Goal: Task Accomplishment & Management: Manage account settings

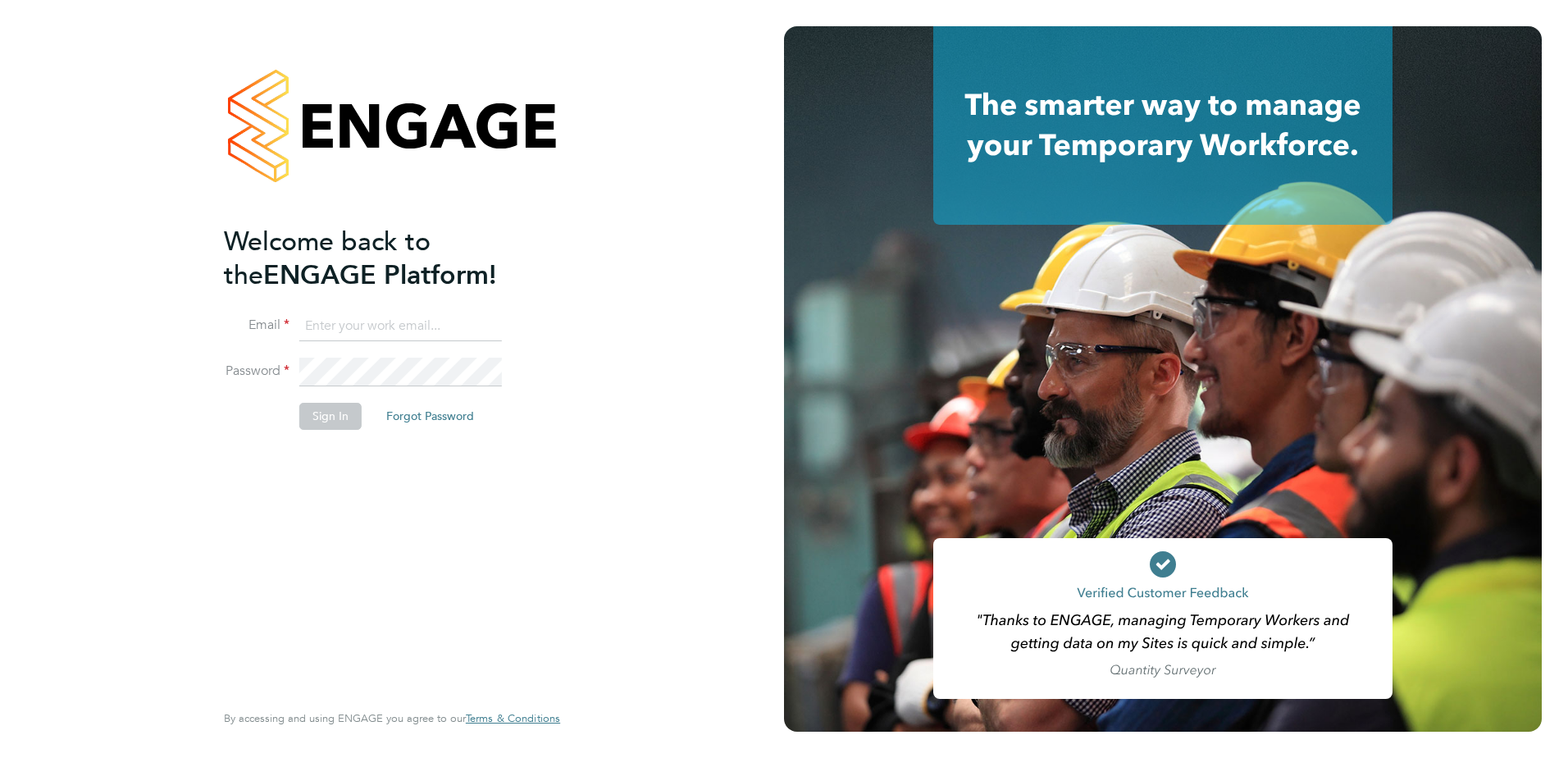
type input "tameem.bachour@vistry.co.uk"
click at [329, 406] on button "Sign In" at bounding box center [330, 416] width 62 height 26
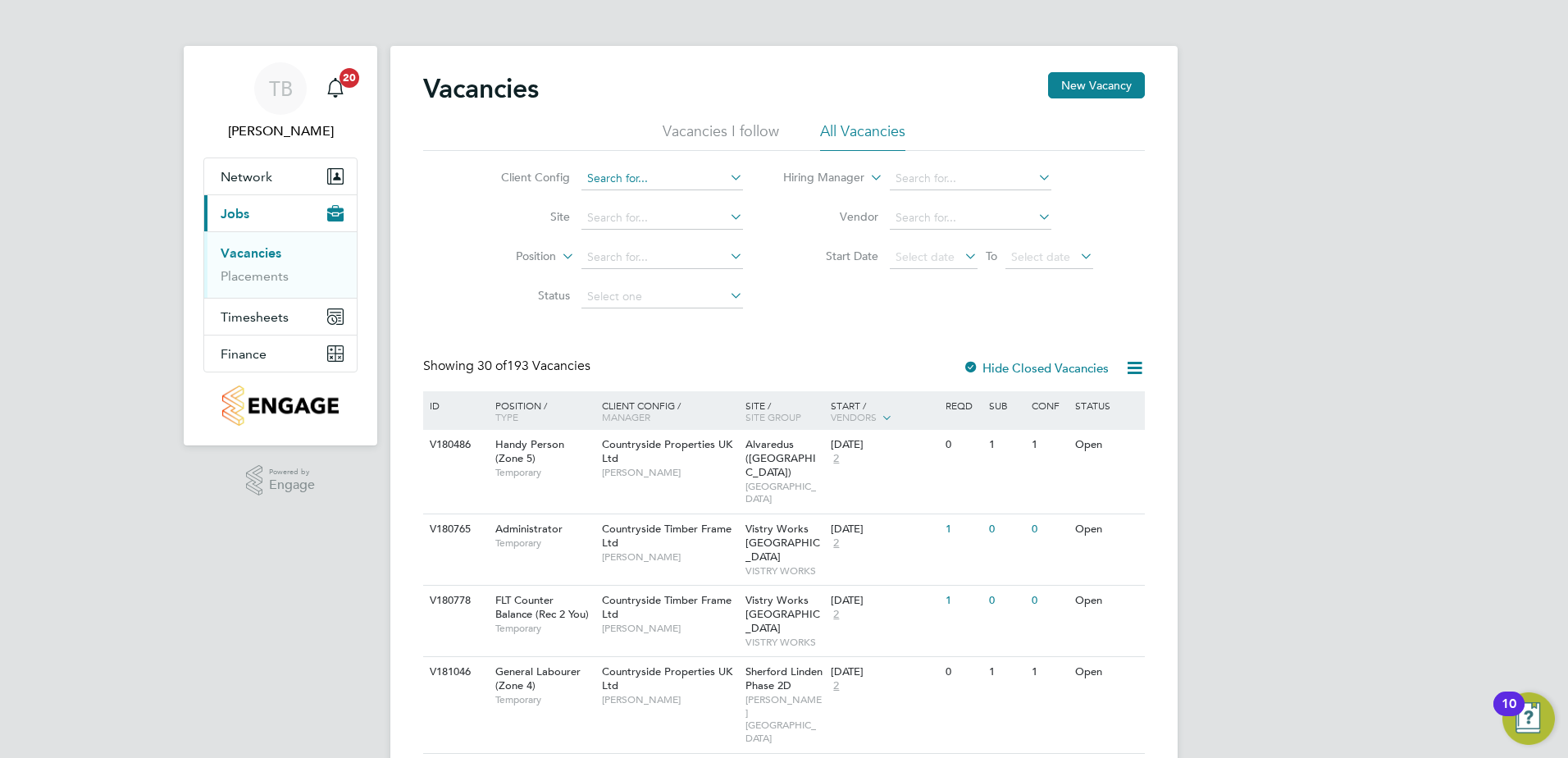
click at [601, 175] on input at bounding box center [662, 179] width 161 height 23
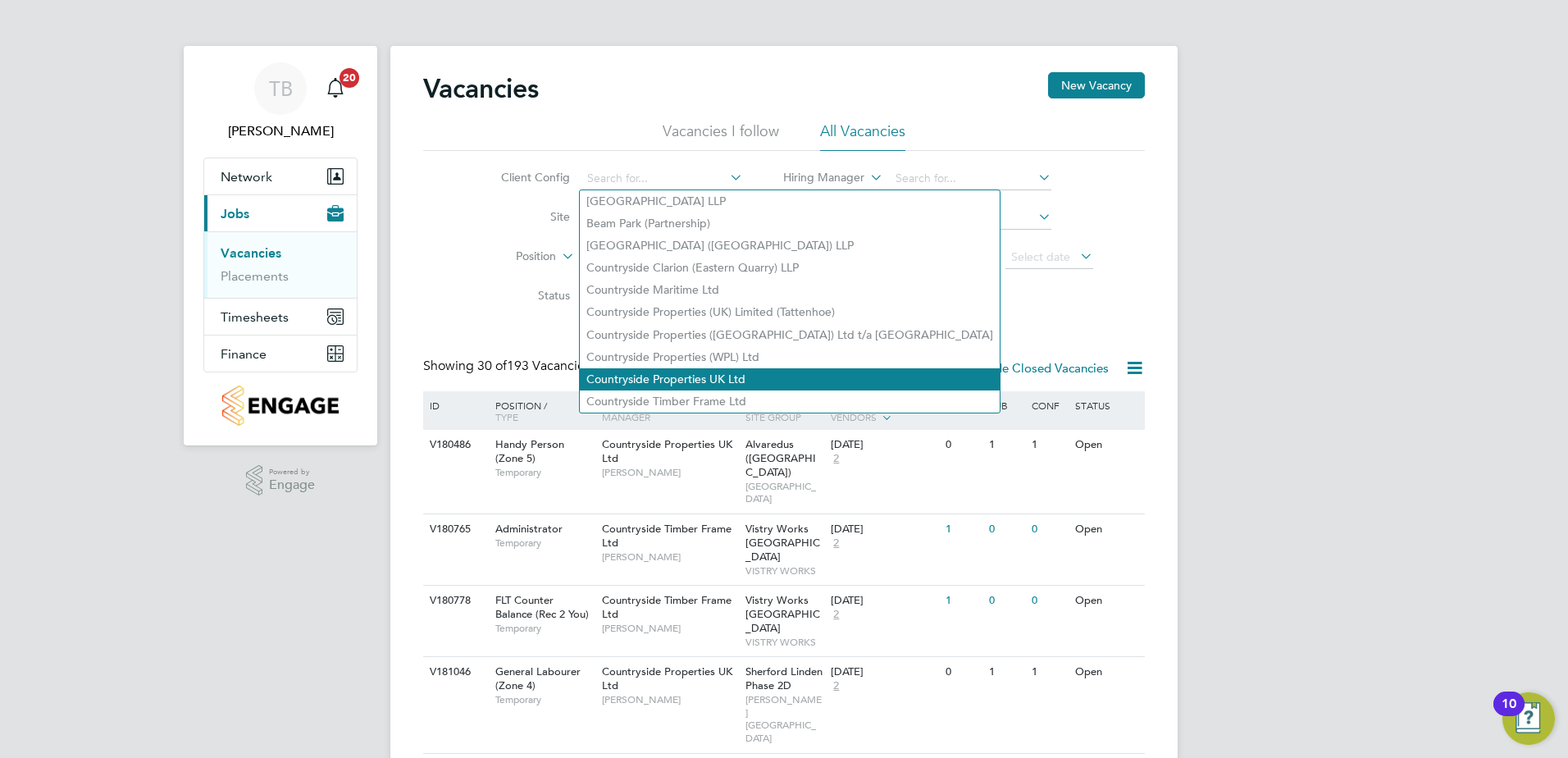
click at [681, 369] on li "Countryside Properties UK Ltd" at bounding box center [790, 379] width 420 height 22
type input "Countryside Properties UK Ltd"
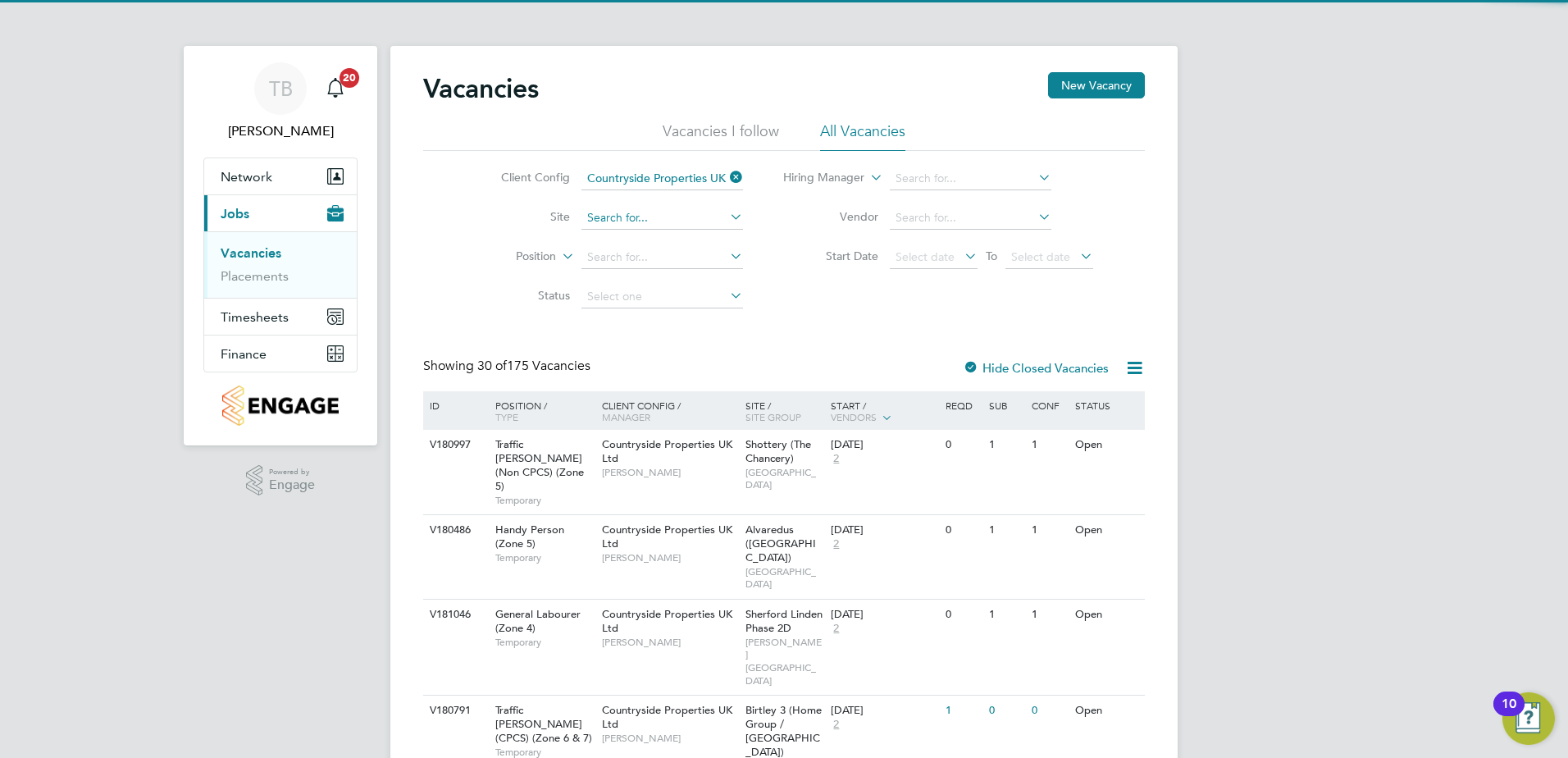
click at [620, 216] on input at bounding box center [662, 218] width 161 height 23
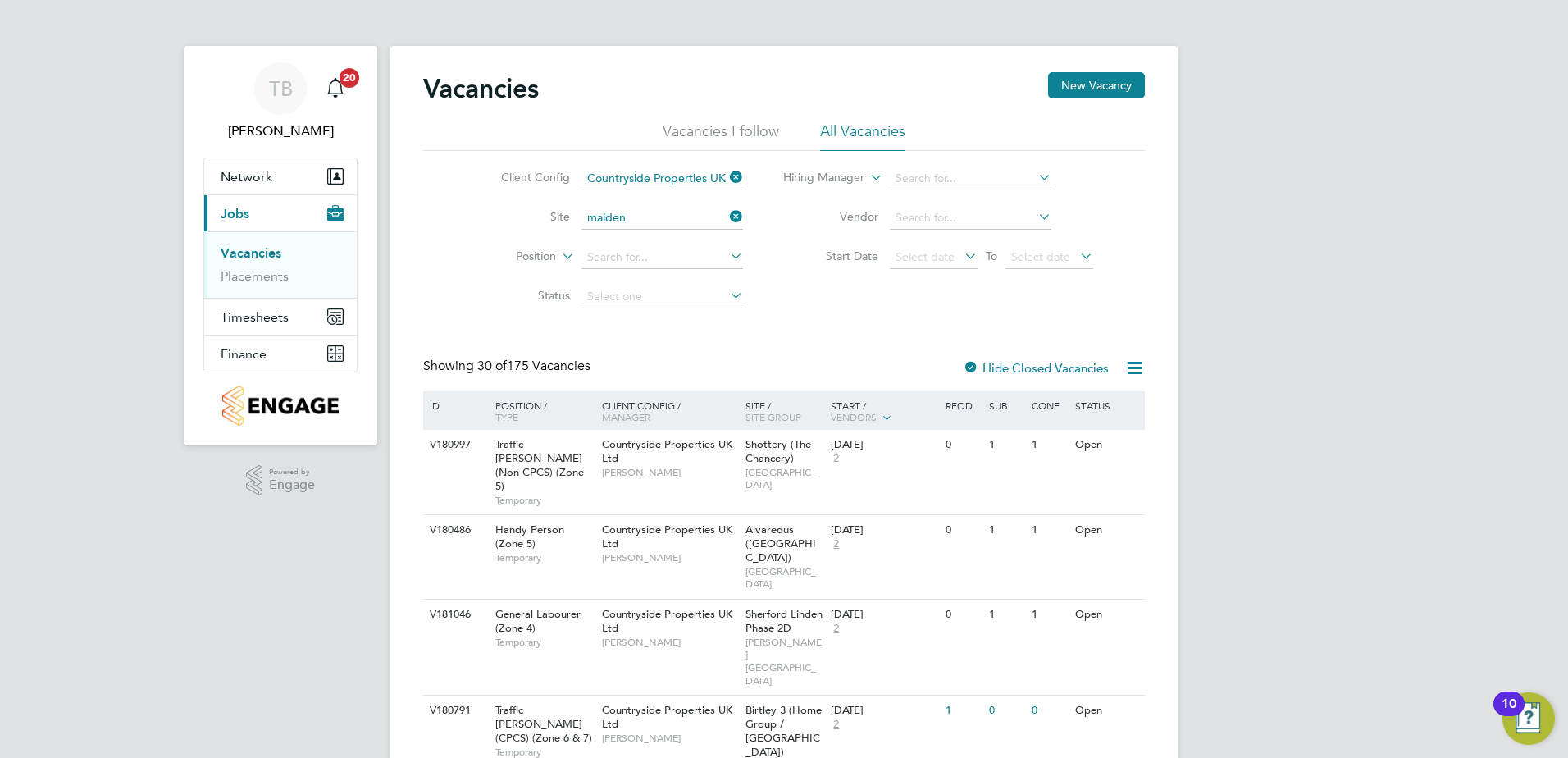
click at [682, 231] on li "Maiden head St Cloud Way" at bounding box center [681, 241] width 202 height 22
type input "[GEOGRAPHIC_DATA]"
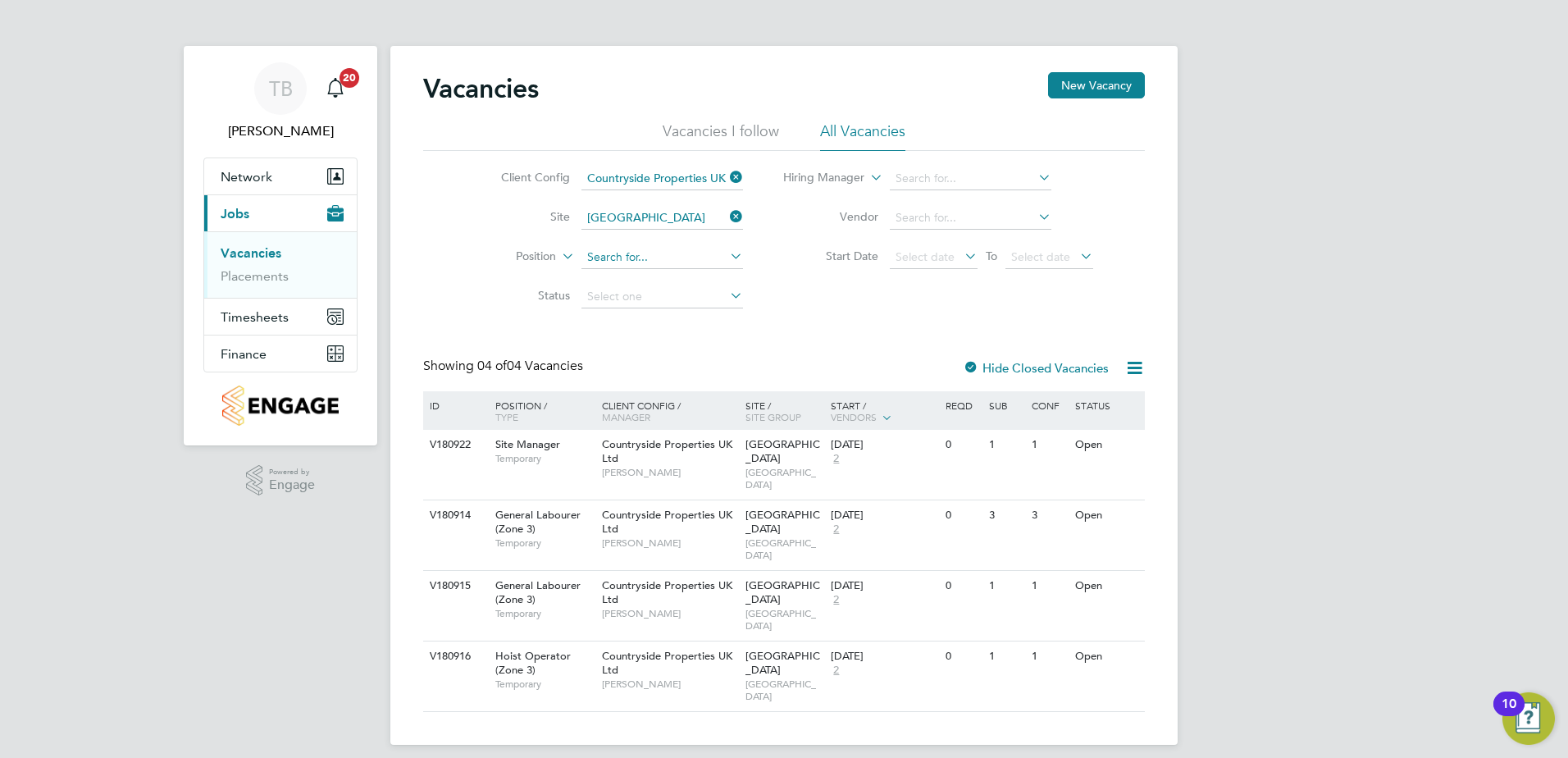
click at [617, 250] on input at bounding box center [662, 257] width 161 height 23
type input "j"
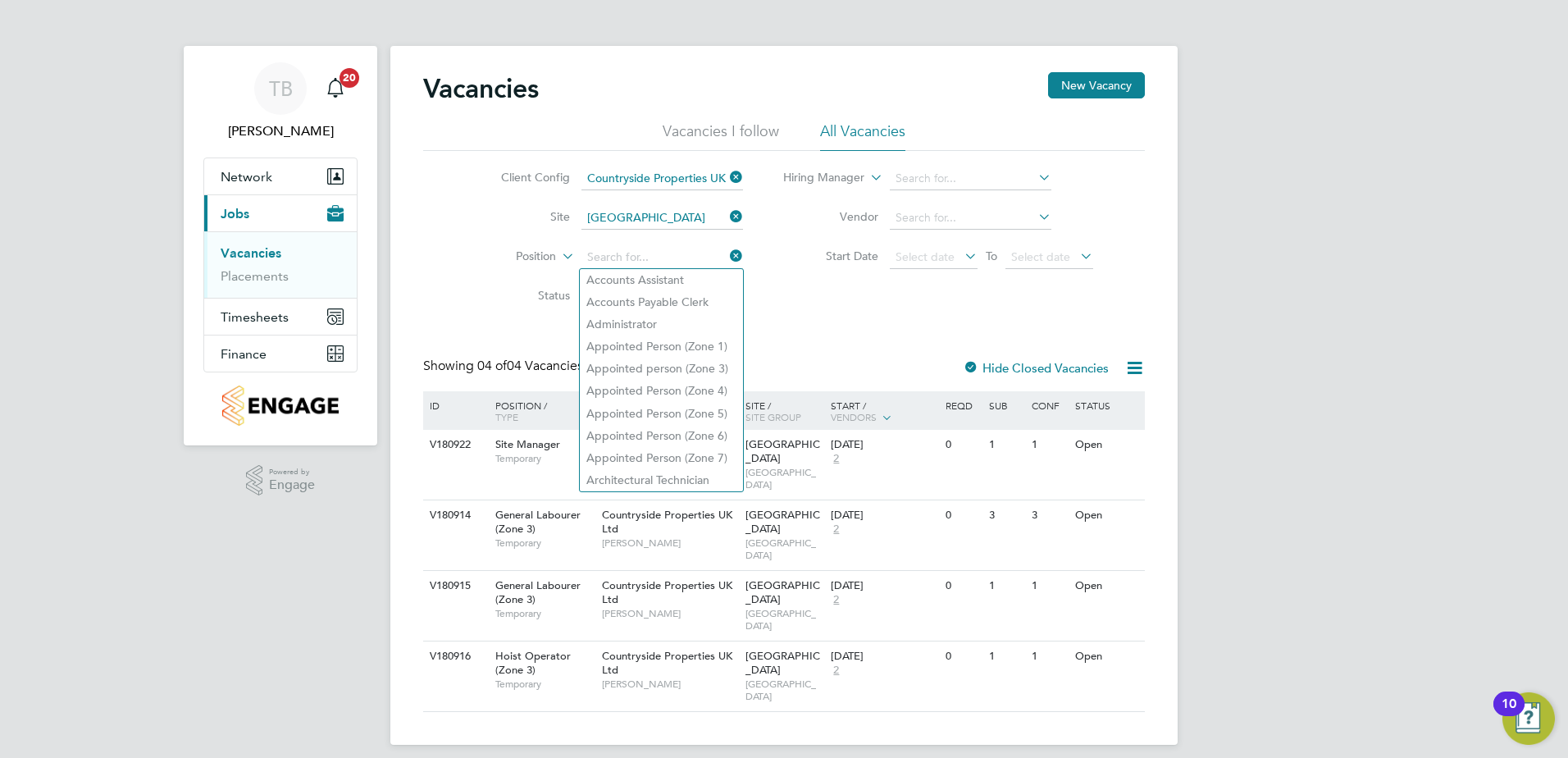
click at [820, 283] on div "Client Config Countryside Properties UK Ltd Site [GEOGRAPHIC_DATA] Way Position…" at bounding box center [784, 233] width 722 height 166
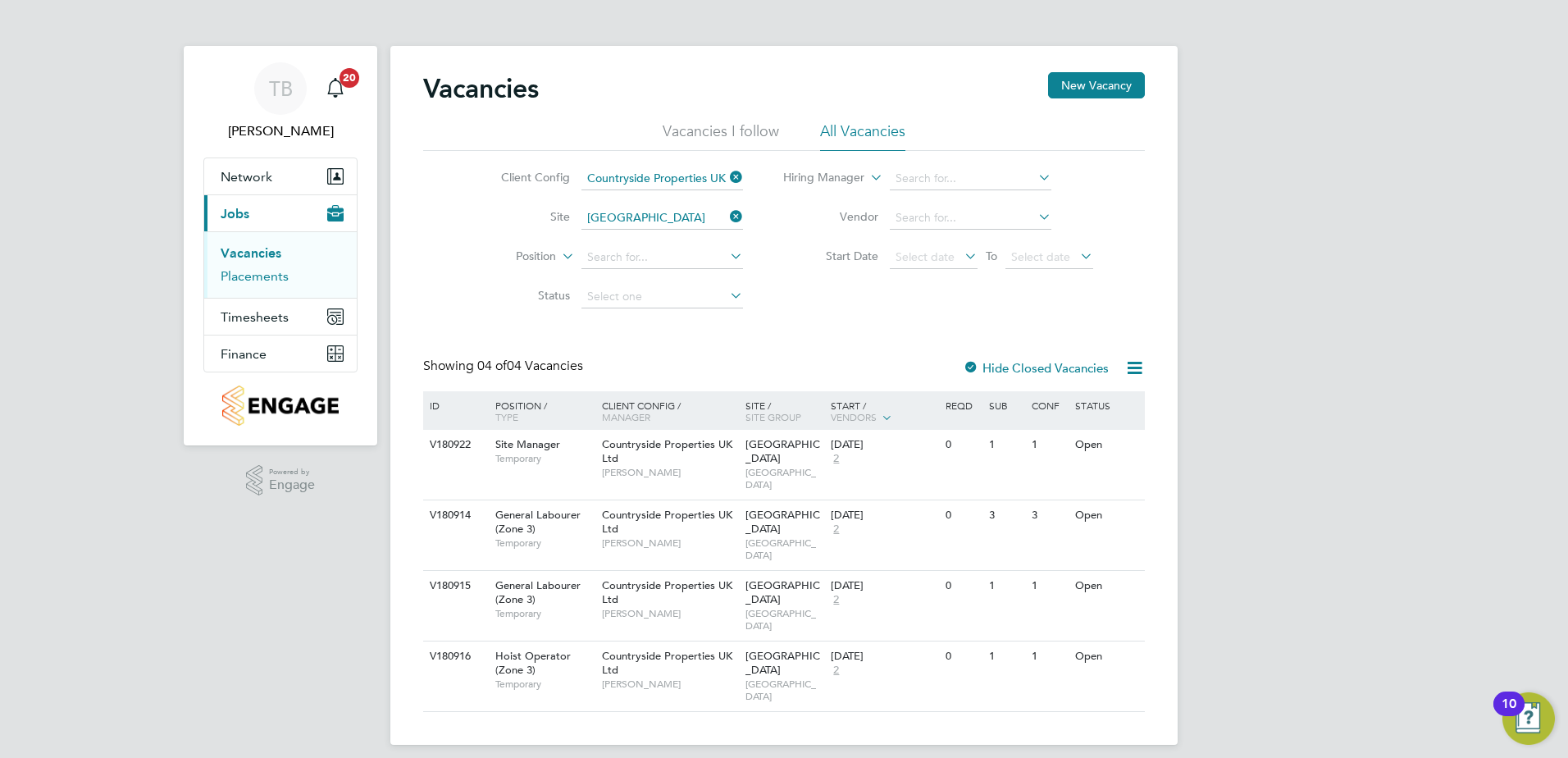
click at [270, 283] on link "Placements" at bounding box center [255, 276] width 68 height 16
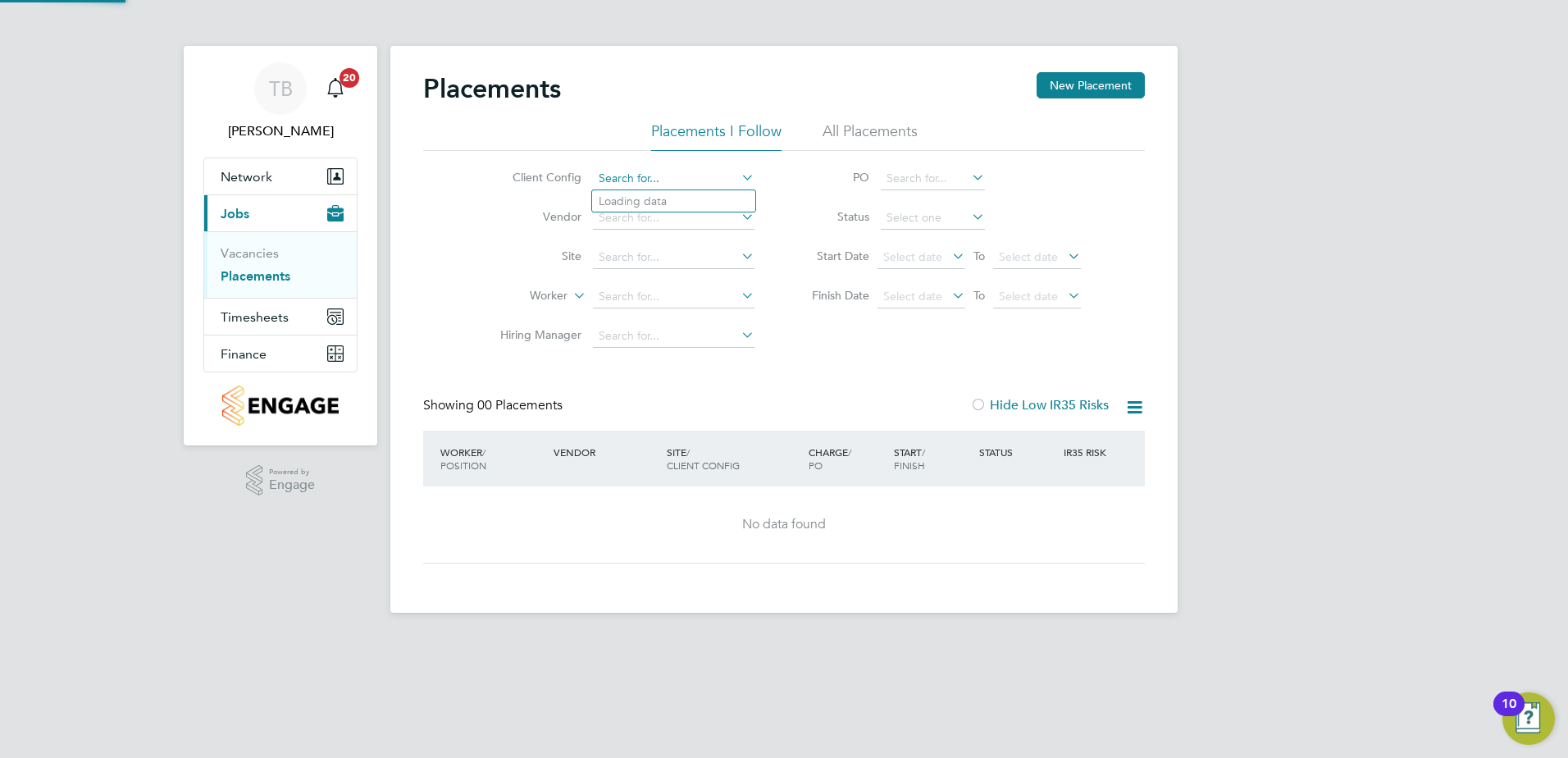
click at [630, 181] on input at bounding box center [673, 179] width 161 height 23
click at [651, 371] on li "Countryside Properties UK Ltd" at bounding box center [802, 379] width 420 height 22
type input "Countryside Properties UK Ltd"
click at [632, 252] on input at bounding box center [673, 257] width 161 height 23
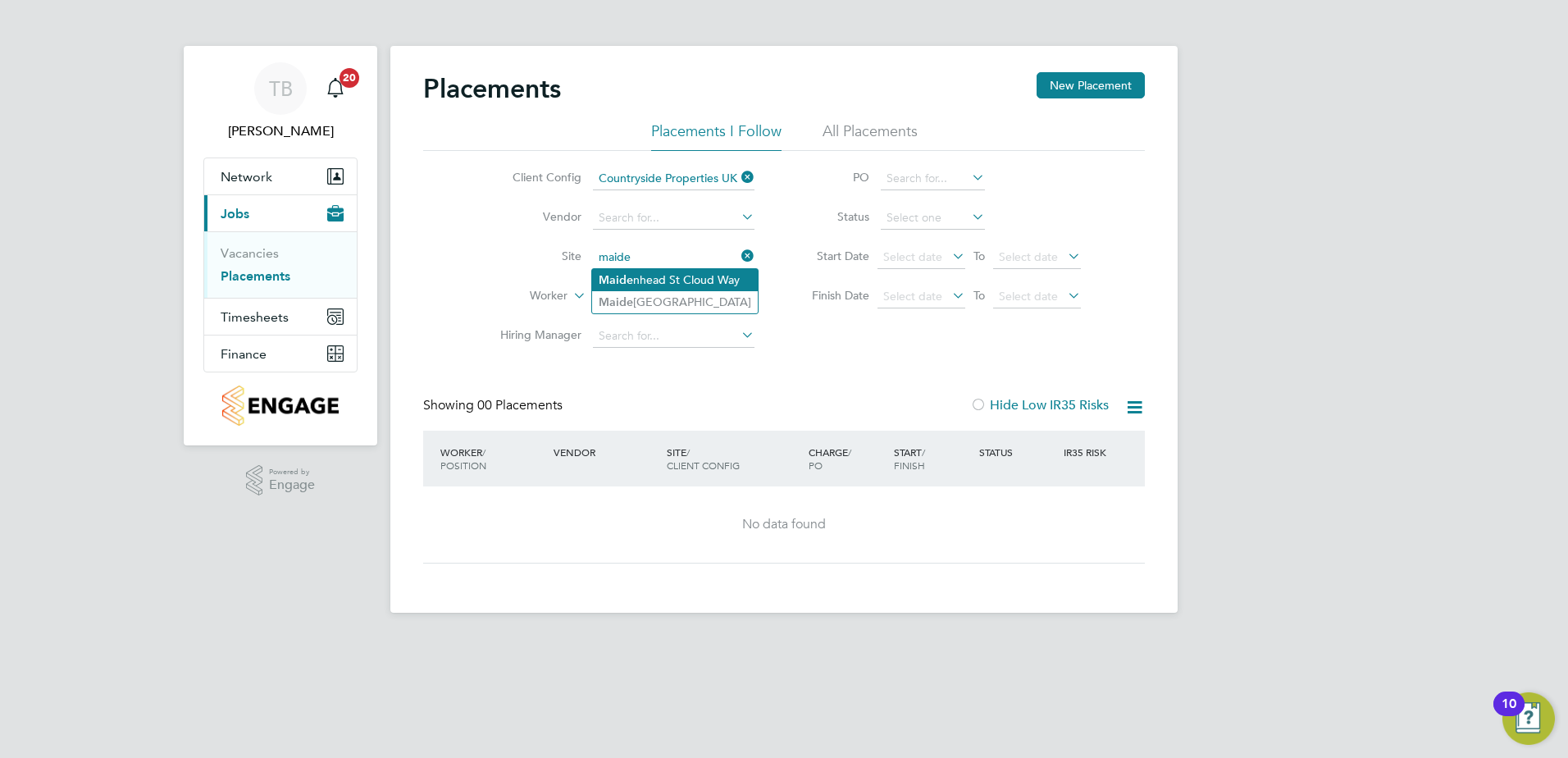
click at [621, 281] on b "Maide" at bounding box center [616, 280] width 35 height 14
type input "[GEOGRAPHIC_DATA]"
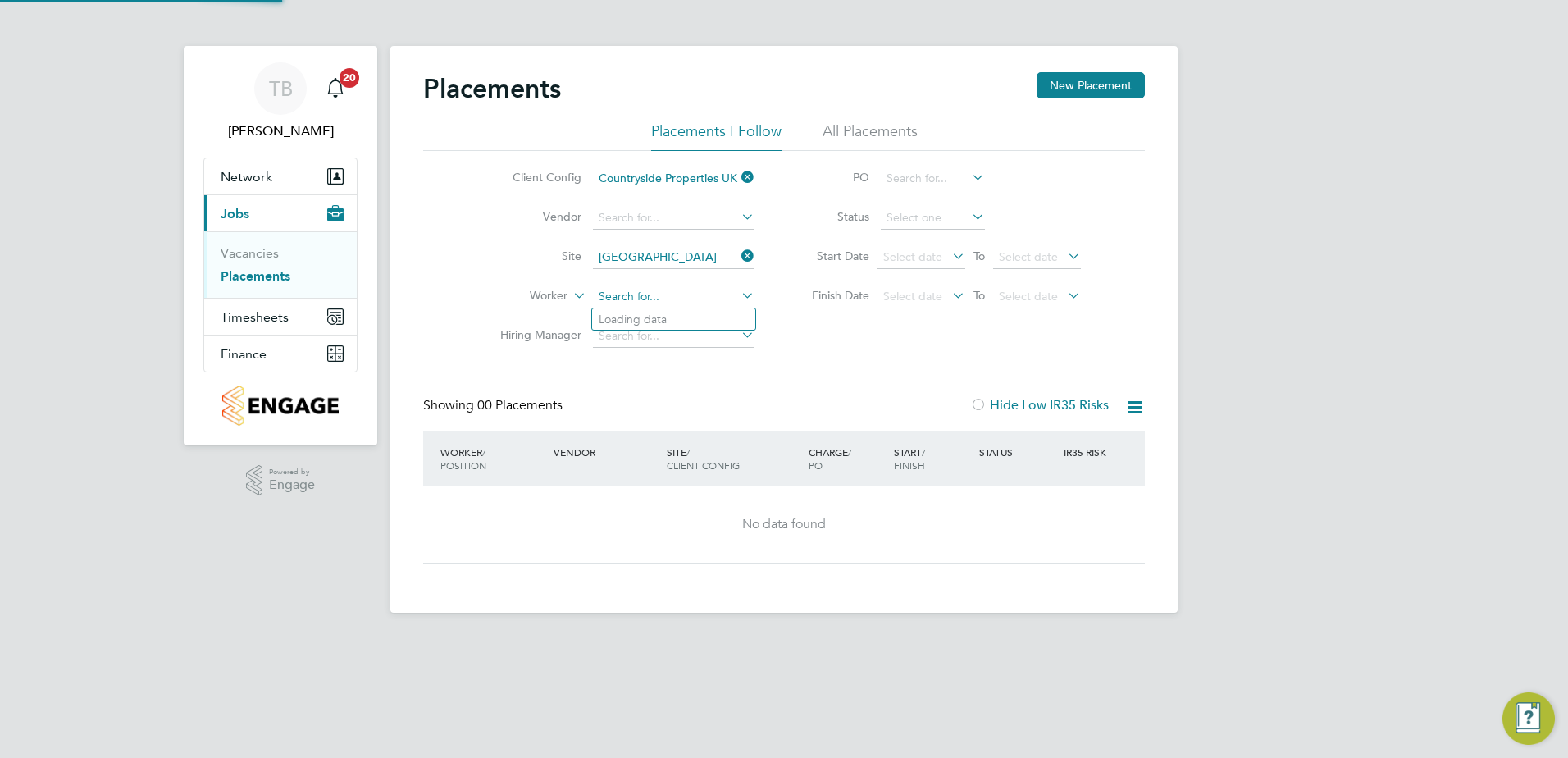
click at [628, 299] on input at bounding box center [673, 297] width 161 height 23
click at [626, 317] on li "[PERSON_NAME] [PERSON_NAME]" at bounding box center [693, 319] width 203 height 22
type input "[PERSON_NAME]"
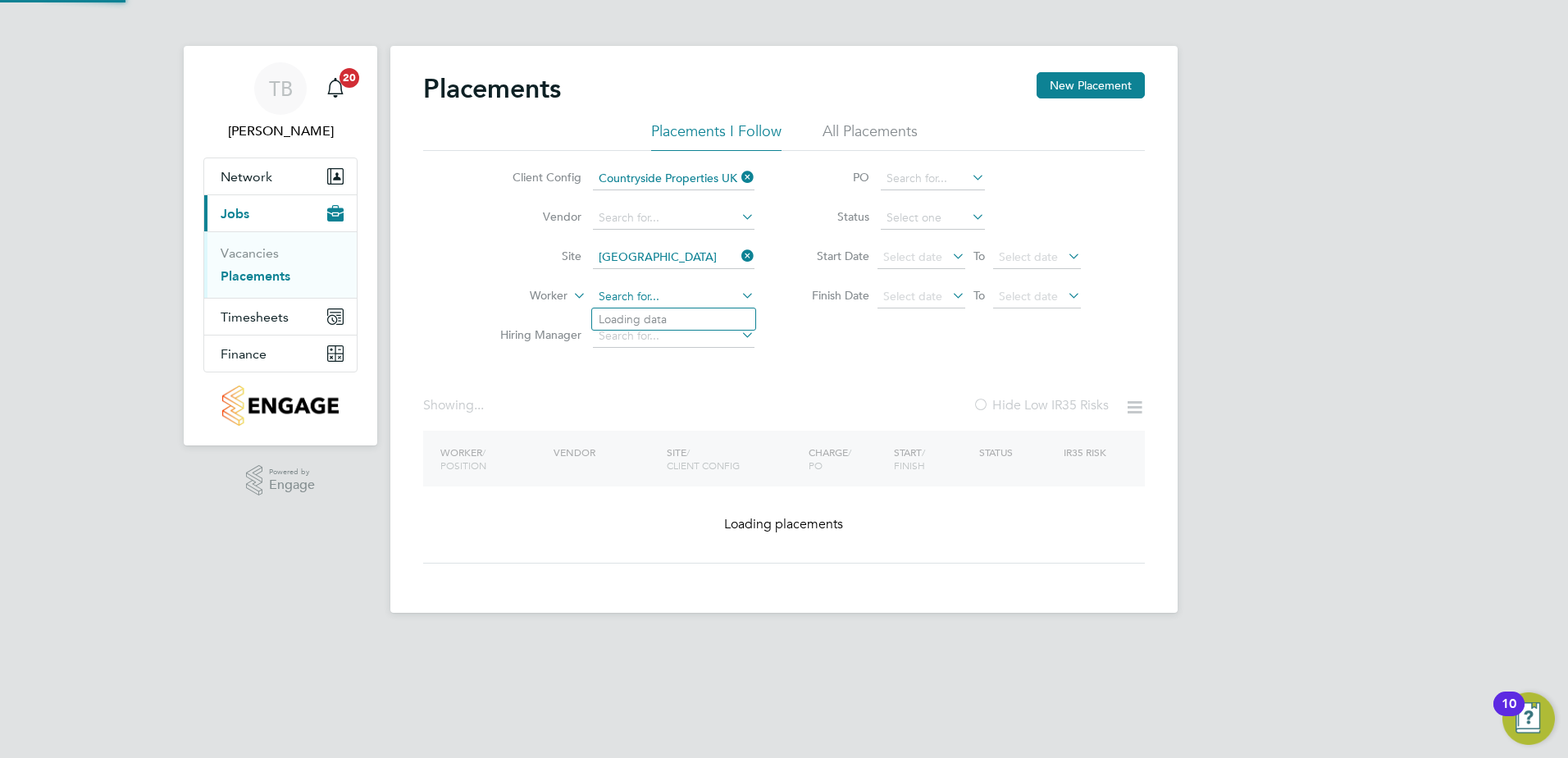
click at [691, 298] on input at bounding box center [673, 297] width 161 height 23
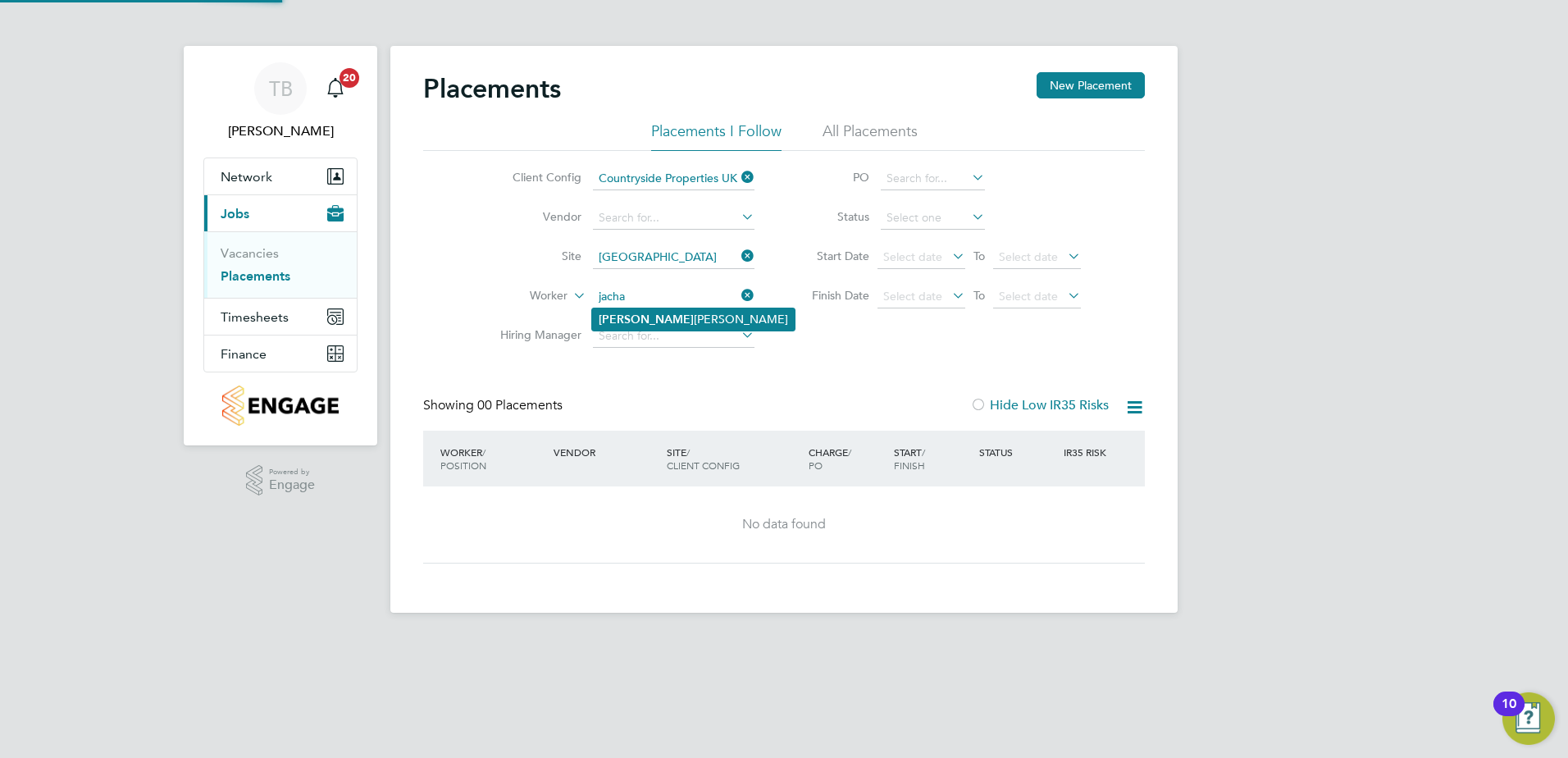
click at [659, 318] on li "[PERSON_NAME] [PERSON_NAME]" at bounding box center [693, 319] width 203 height 22
type input "[PERSON_NAME]"
click at [972, 404] on div at bounding box center [978, 406] width 17 height 17
click at [1267, 436] on div "TB [PERSON_NAME] Notifications 20 Applications: Network Team Members Sites Work…" at bounding box center [784, 319] width 1568 height 639
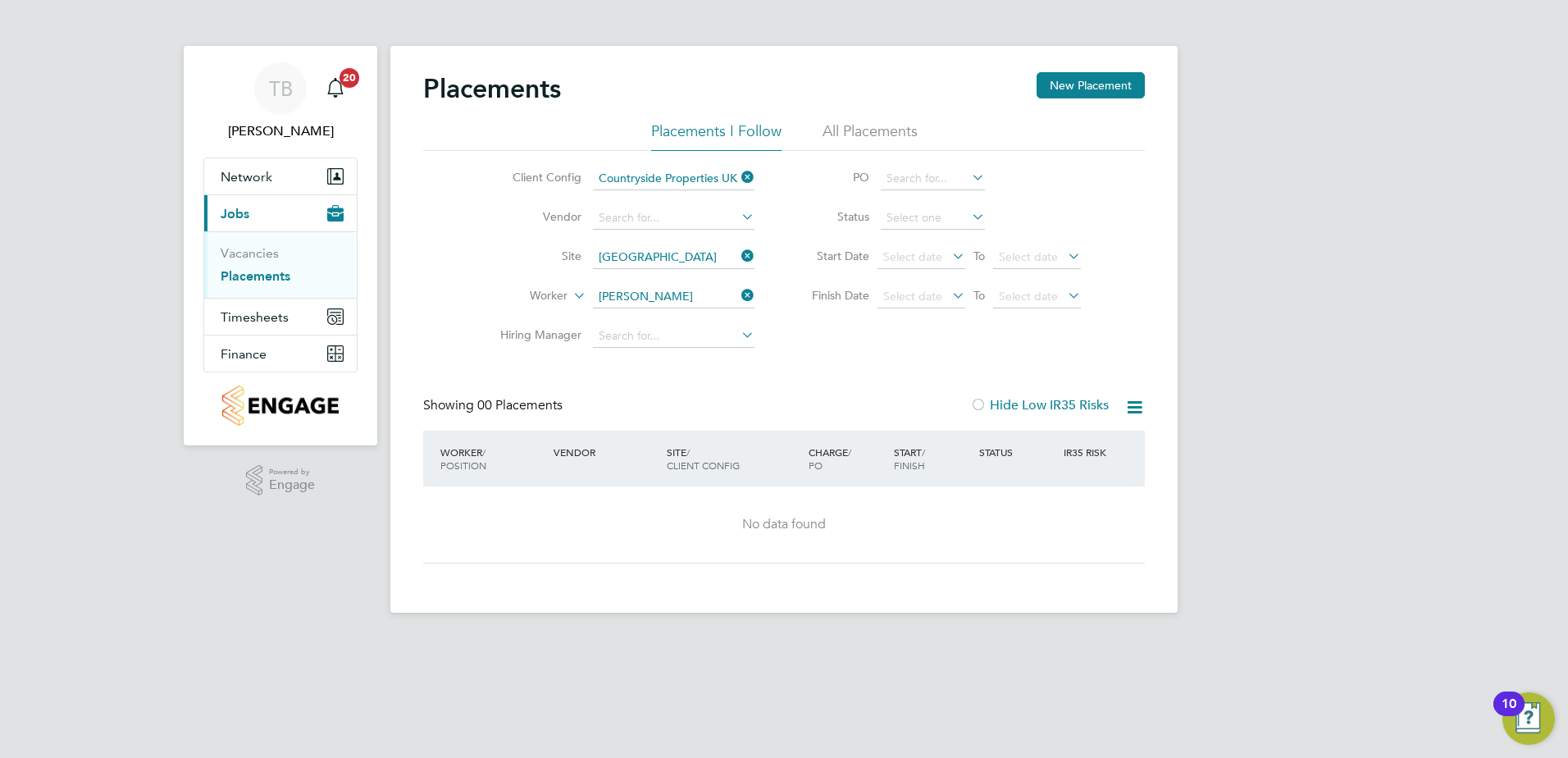
click at [738, 182] on icon at bounding box center [738, 177] width 0 height 23
click at [738, 251] on icon at bounding box center [738, 256] width 0 height 23
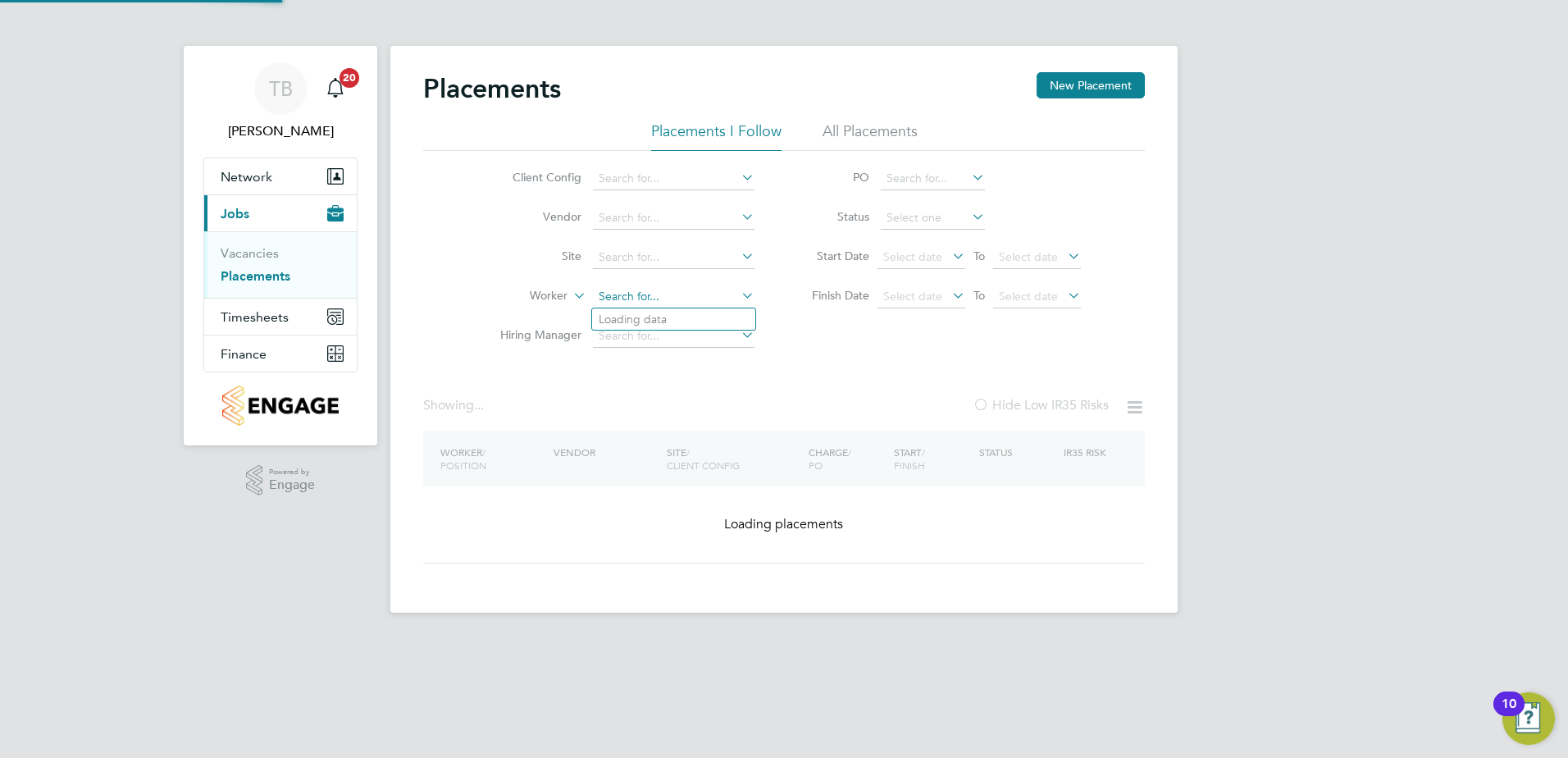
click at [656, 287] on input at bounding box center [673, 297] width 161 height 23
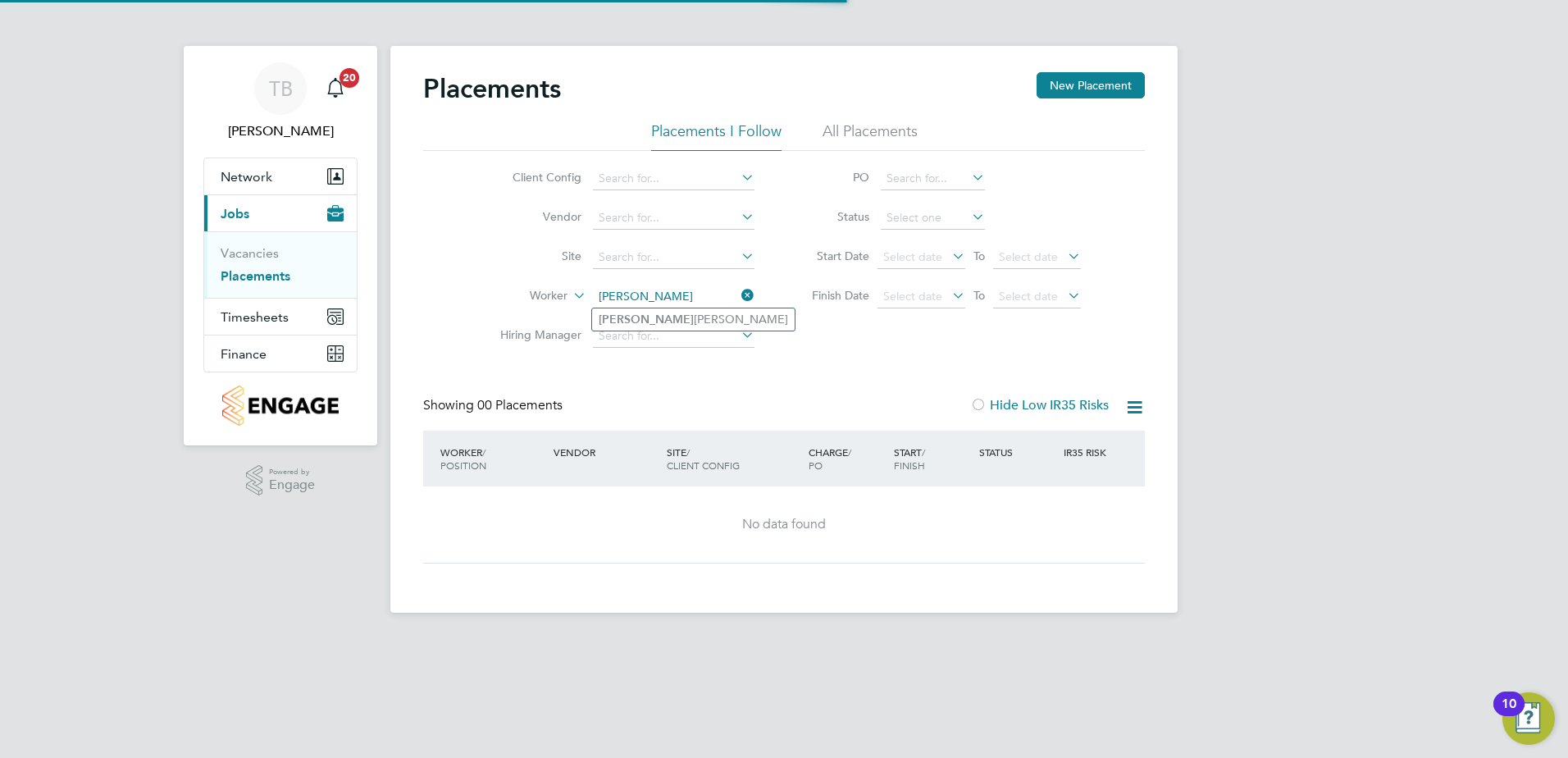
type input "[PERSON_NAME]"
click at [738, 299] on icon at bounding box center [738, 295] width 0 height 23
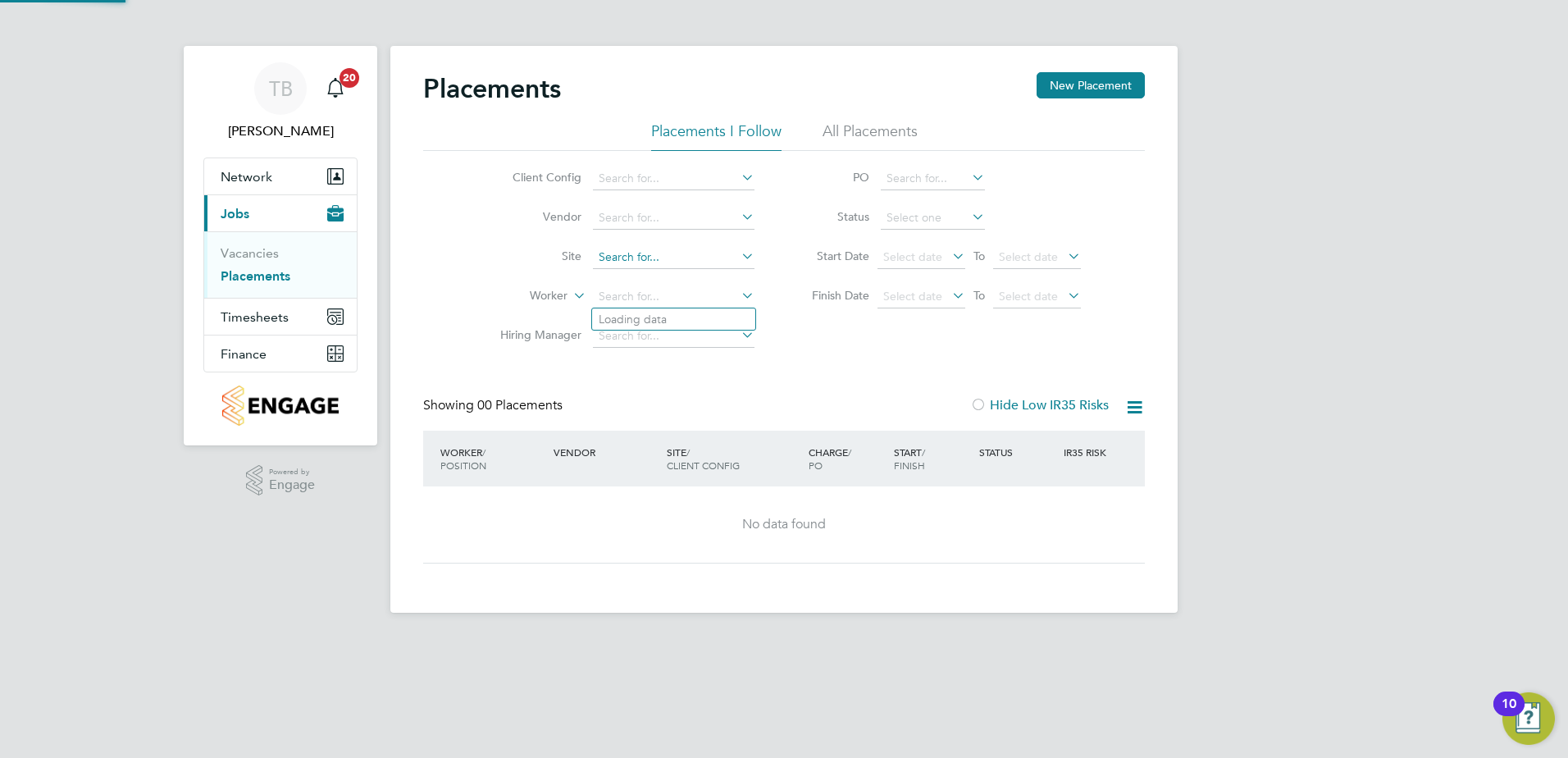
click at [652, 260] on ul "Client Config Vendor Site Worker Hiring Manager" at bounding box center [620, 257] width 308 height 197
click at [633, 317] on li "Jacha [PERSON_NAME]" at bounding box center [673, 319] width 163 height 22
type input "[PERSON_NAME]"
click at [892, 137] on li "All Placements" at bounding box center [870, 137] width 95 height 30
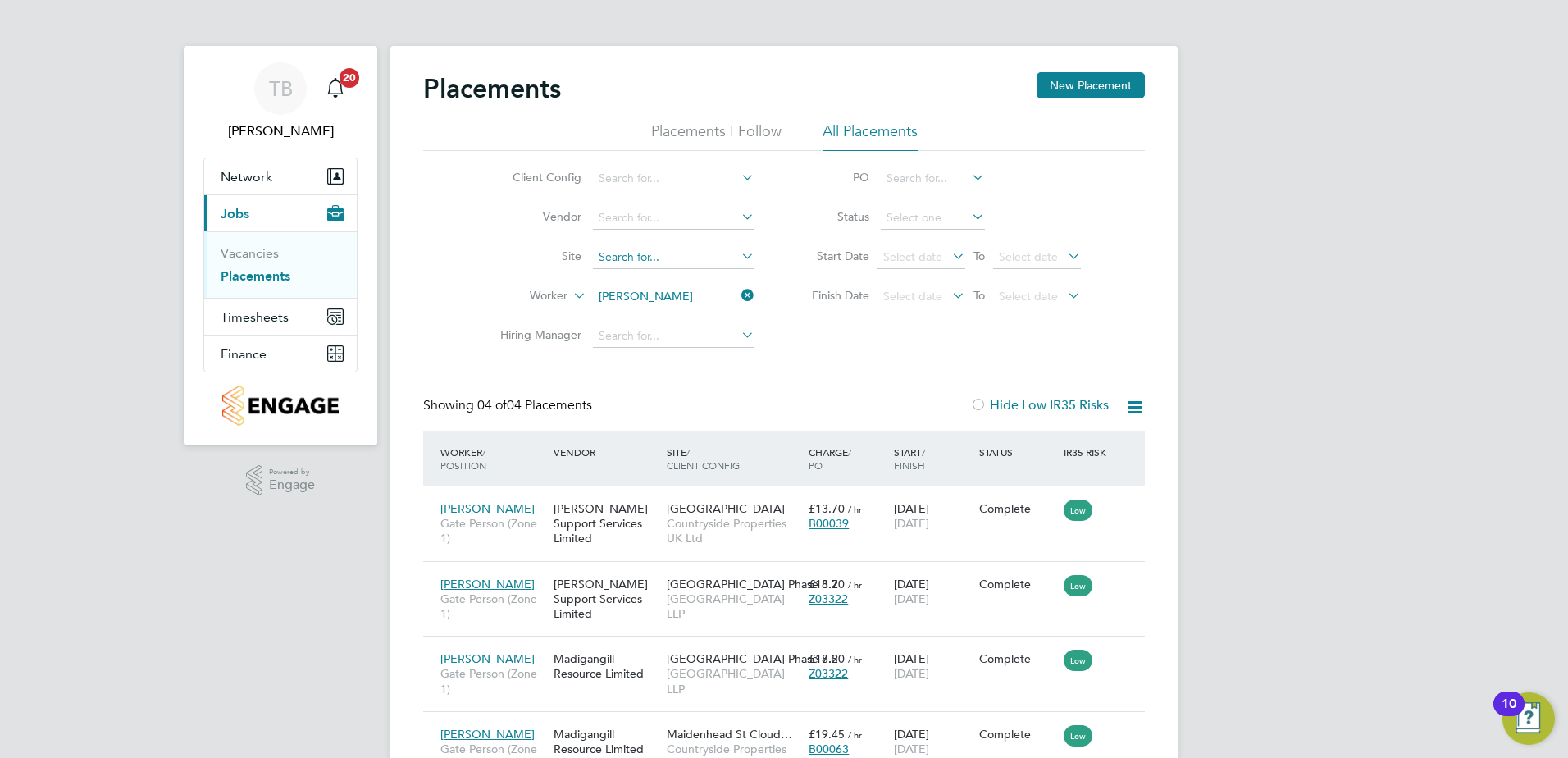
click at [710, 266] on input at bounding box center [673, 257] width 161 height 23
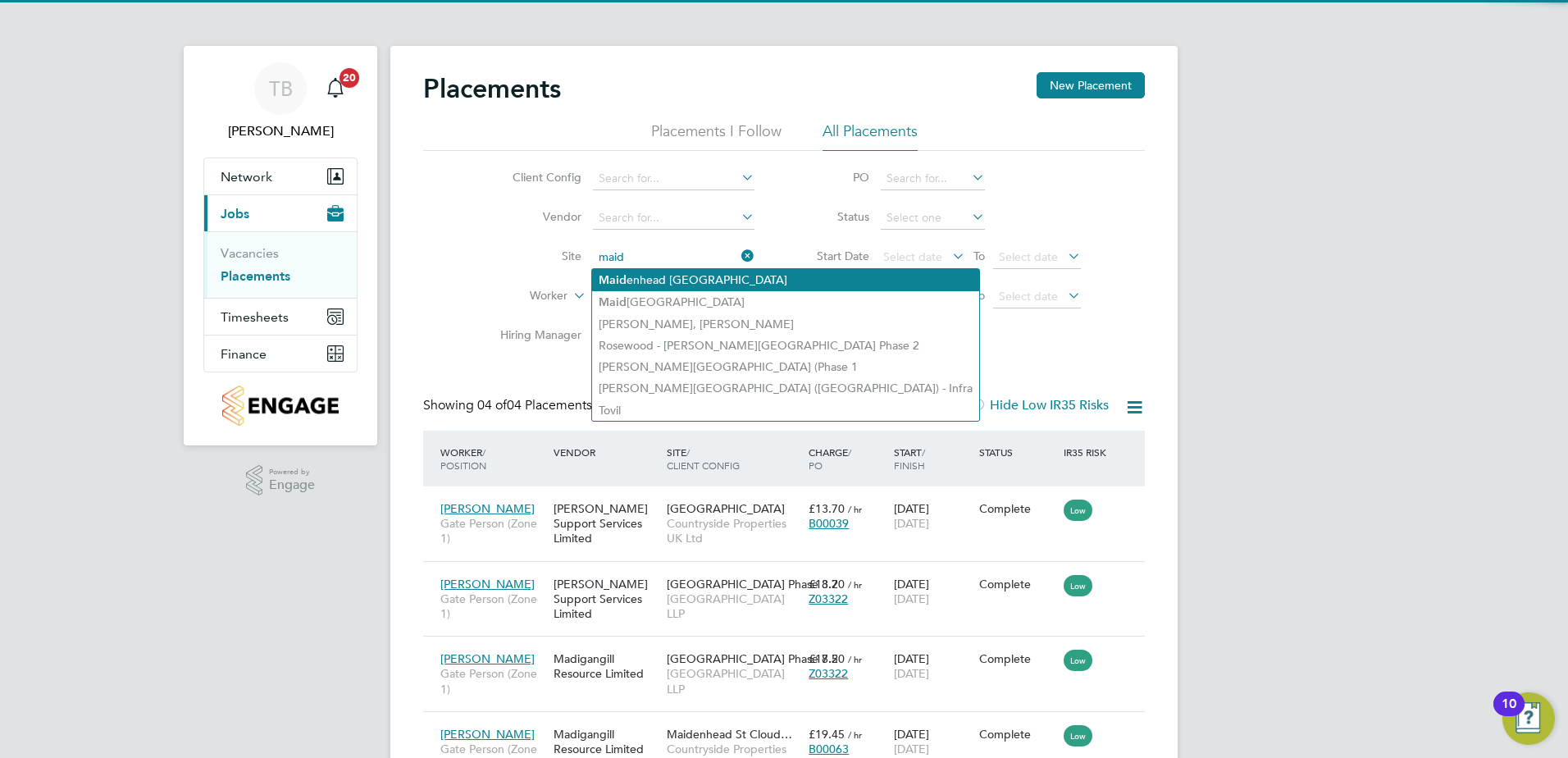
click at [691, 274] on li "Maid enhead [GEOGRAPHIC_DATA]" at bounding box center [786, 280] width 387 height 22
type input "[GEOGRAPHIC_DATA]"
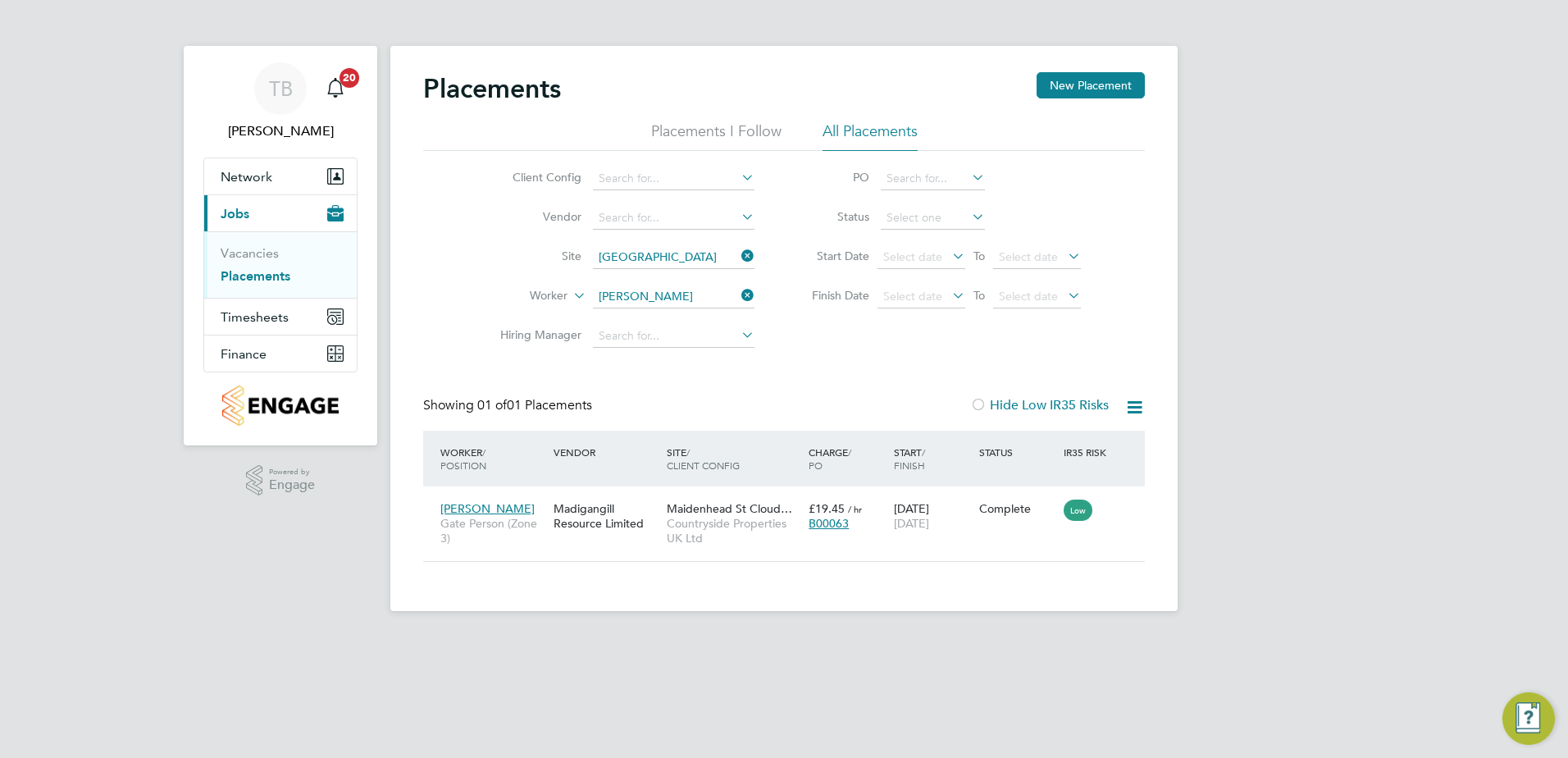
scroll to position [16, 77]
click at [1125, 517] on icon at bounding box center [1125, 509] width 17 height 20
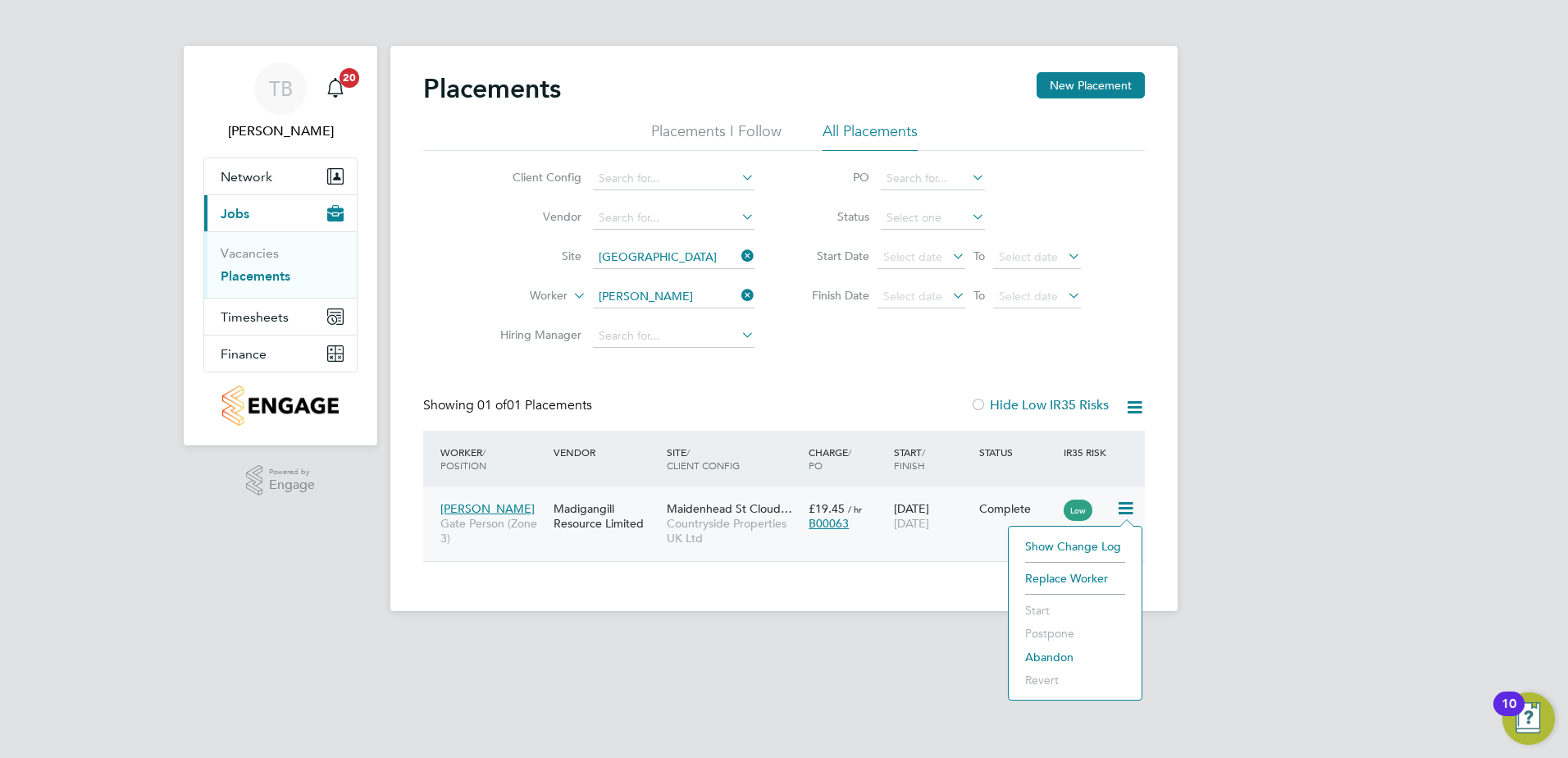
click at [777, 561] on div "Worker / Position Vendor Site / Client Config Charge / PO Start / Finish Status…" at bounding box center [784, 497] width 722 height 132
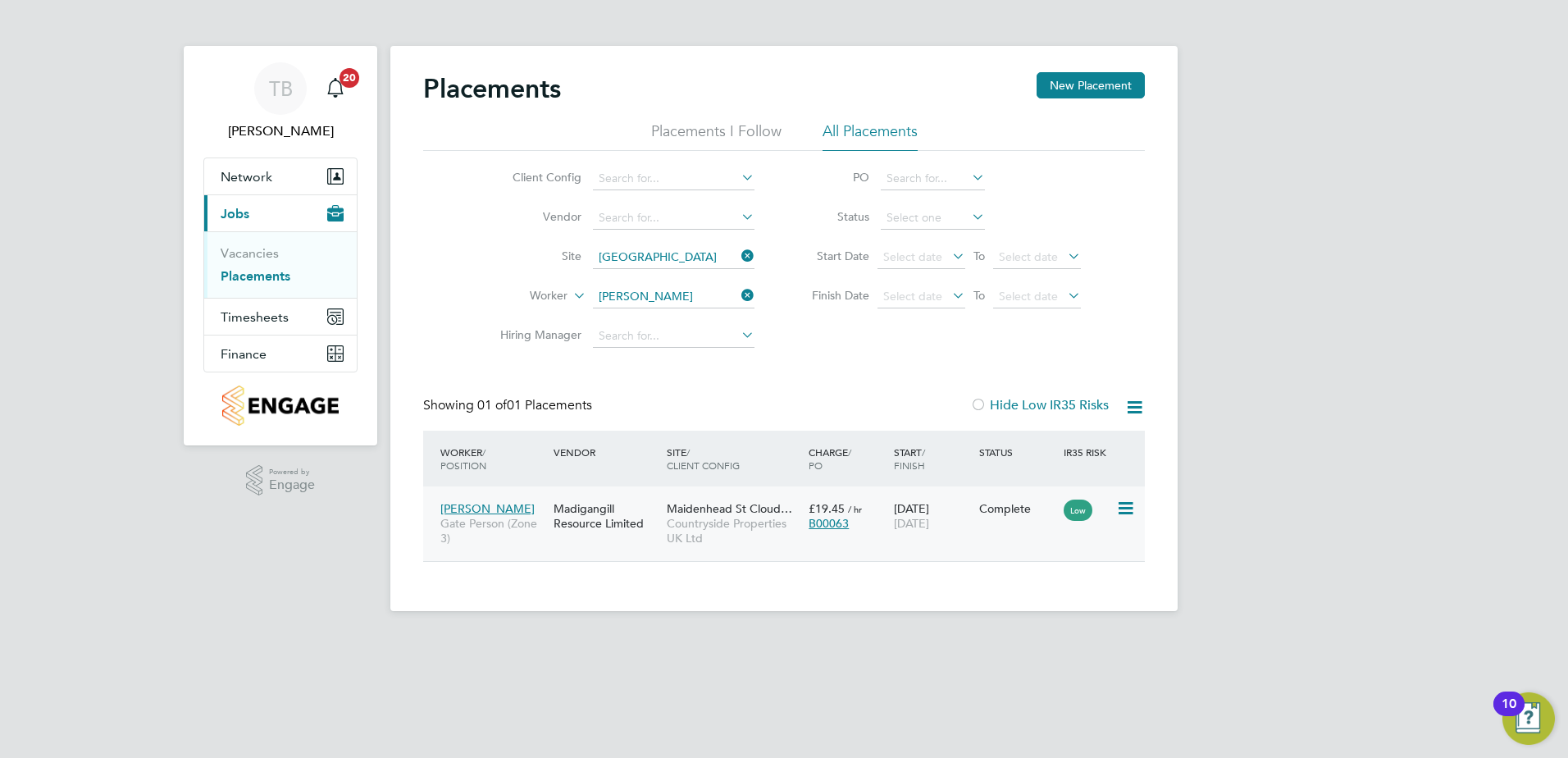
click at [599, 513] on div "Madigangill Resource Limited" at bounding box center [605, 516] width 113 height 46
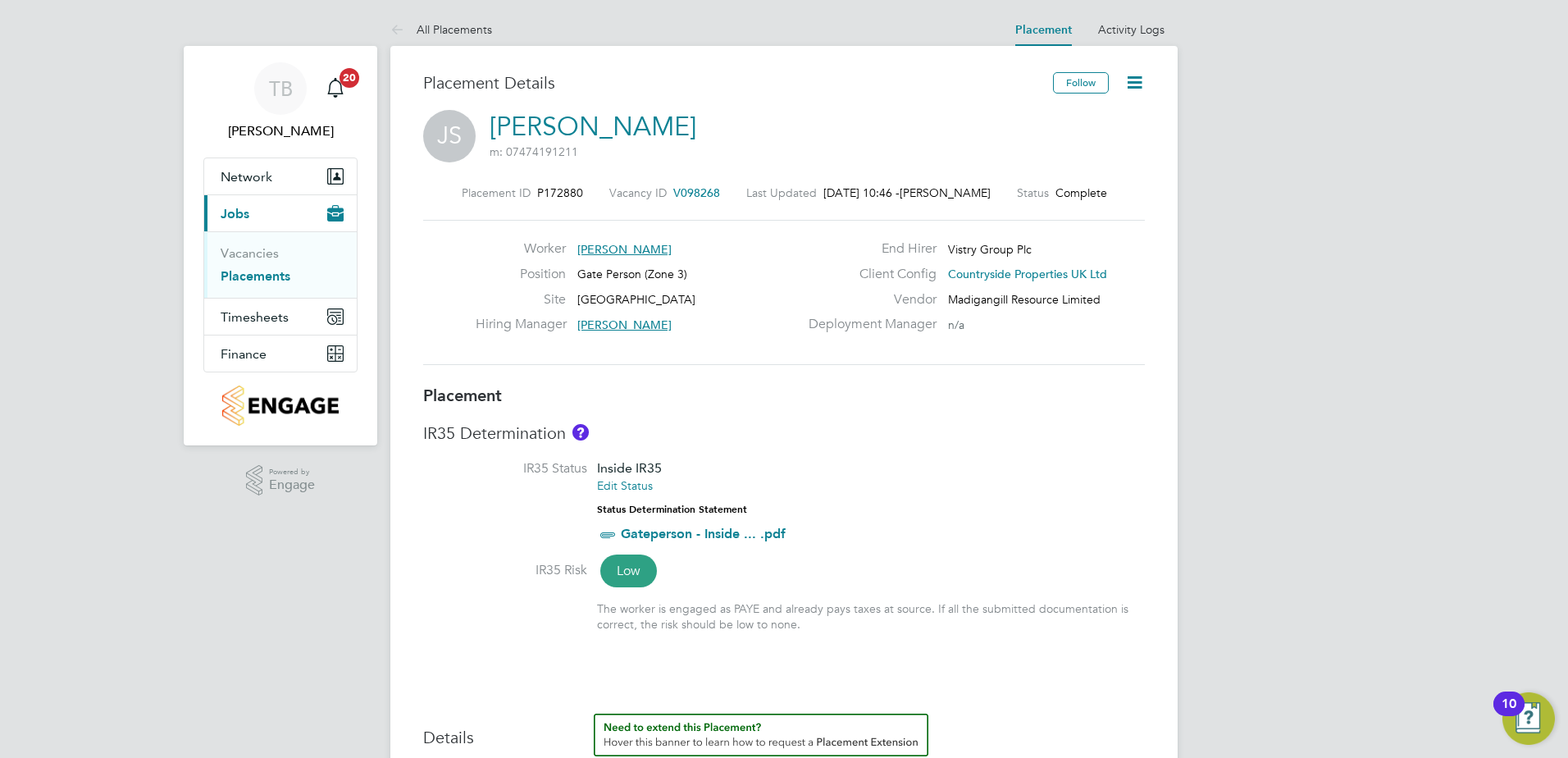
click at [1137, 93] on icon at bounding box center [1134, 82] width 21 height 21
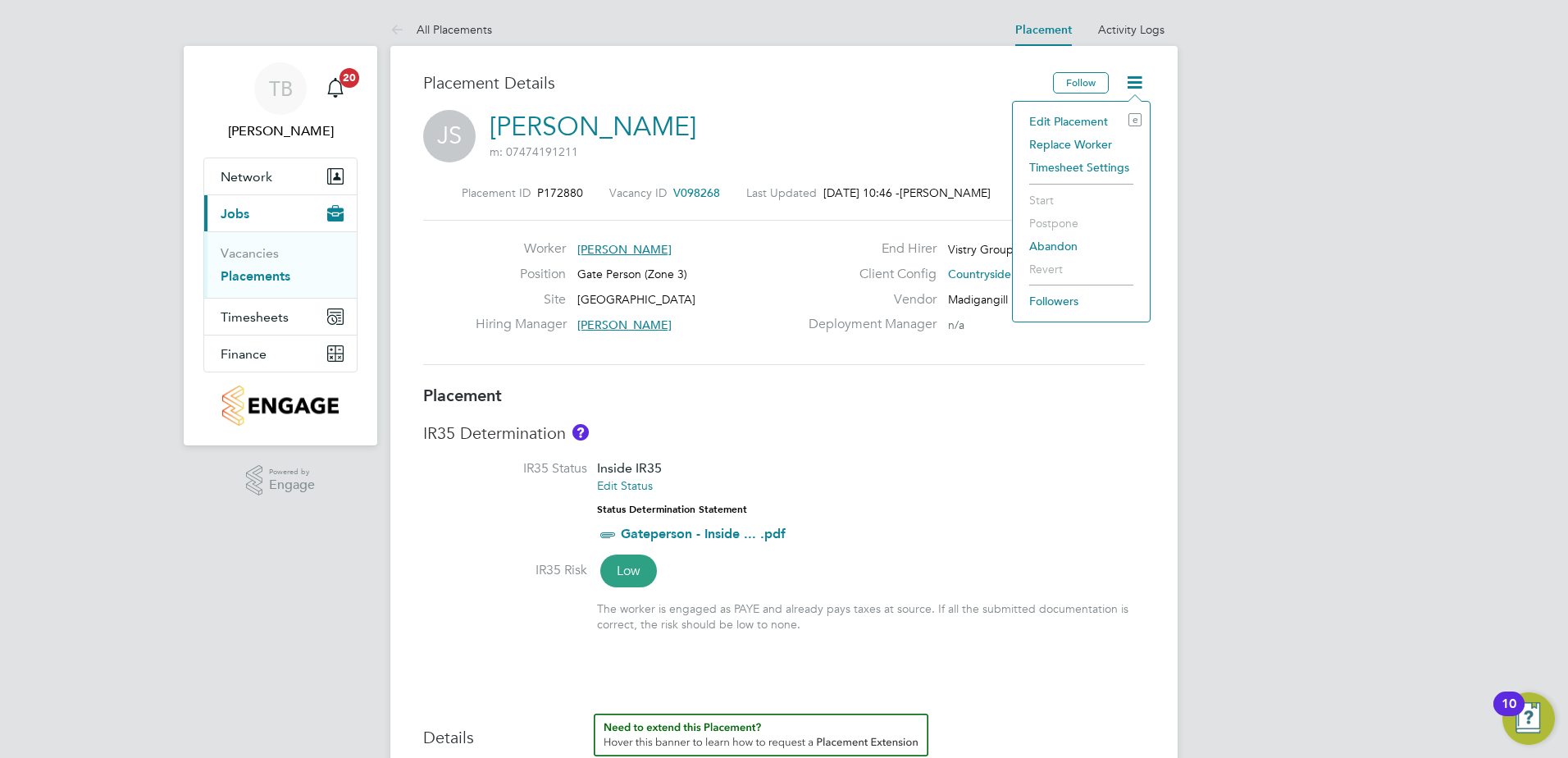
click at [1089, 122] on li "Edit Placement e" at bounding box center [1082, 122] width 121 height 23
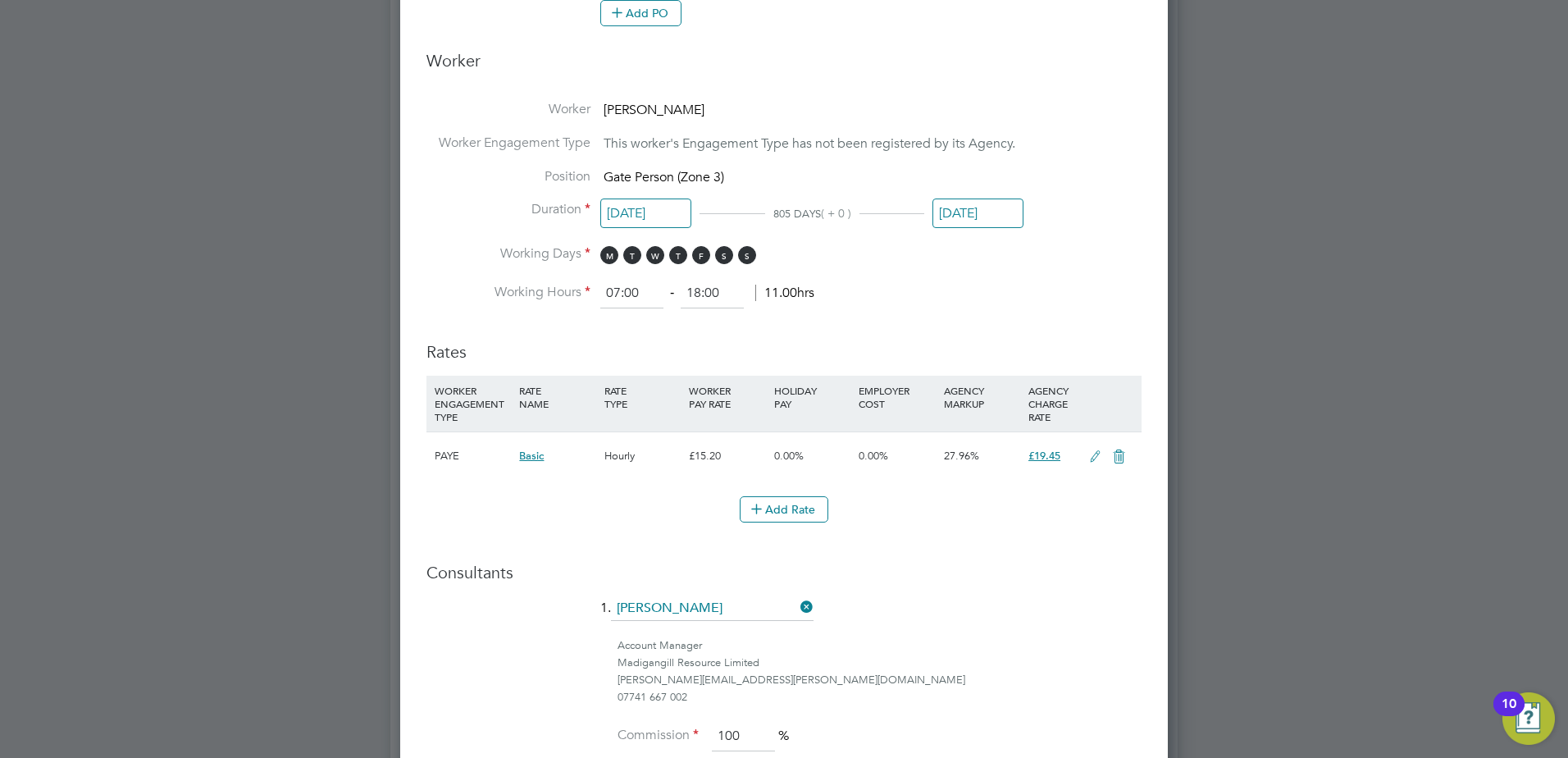
click at [956, 212] on input "[DATE]" at bounding box center [978, 213] width 91 height 31
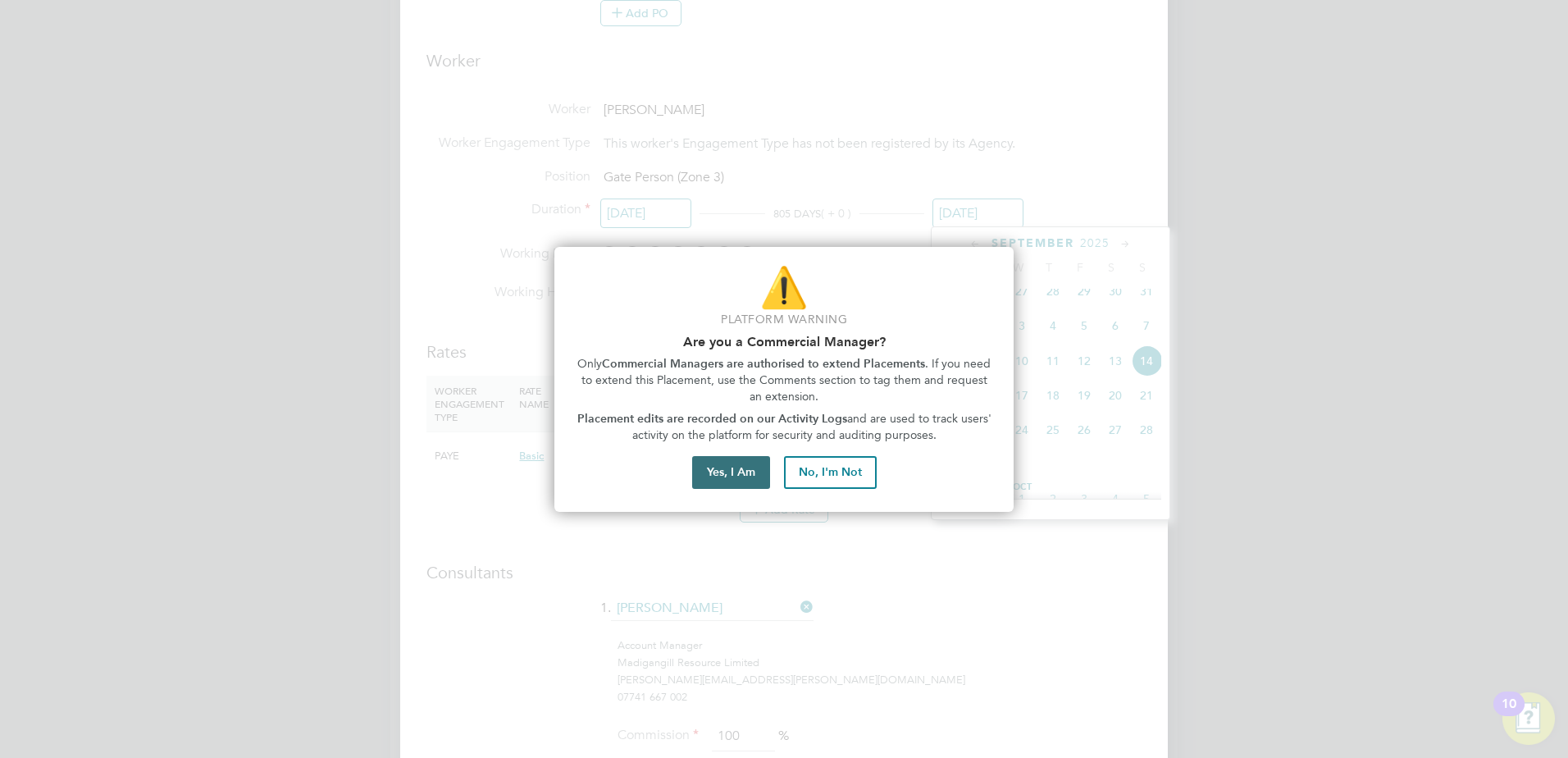
click at [753, 467] on button "Yes, I Am" at bounding box center [731, 473] width 78 height 33
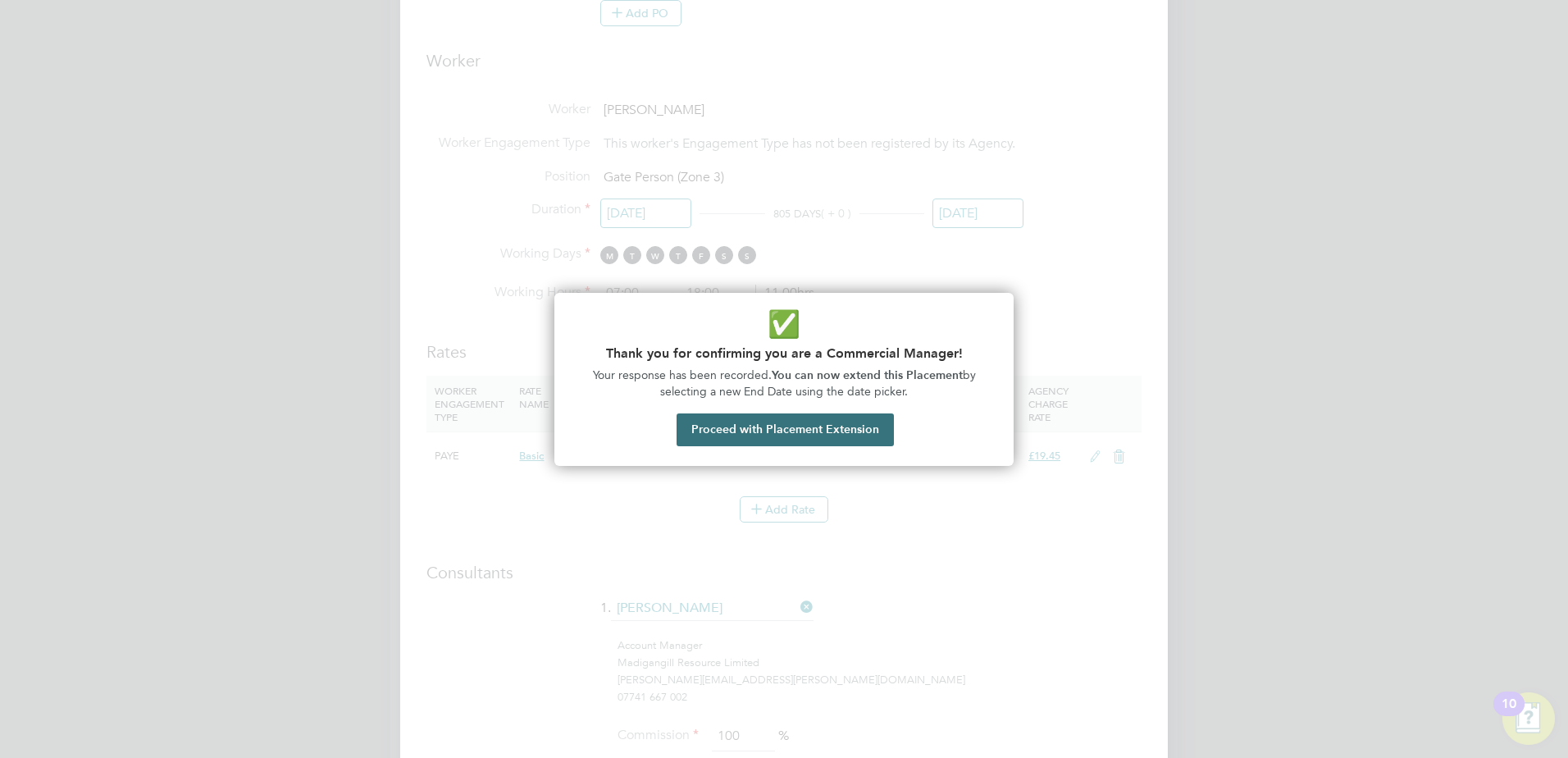
click at [811, 428] on button "Proceed with Placement Extension" at bounding box center [785, 430] width 218 height 33
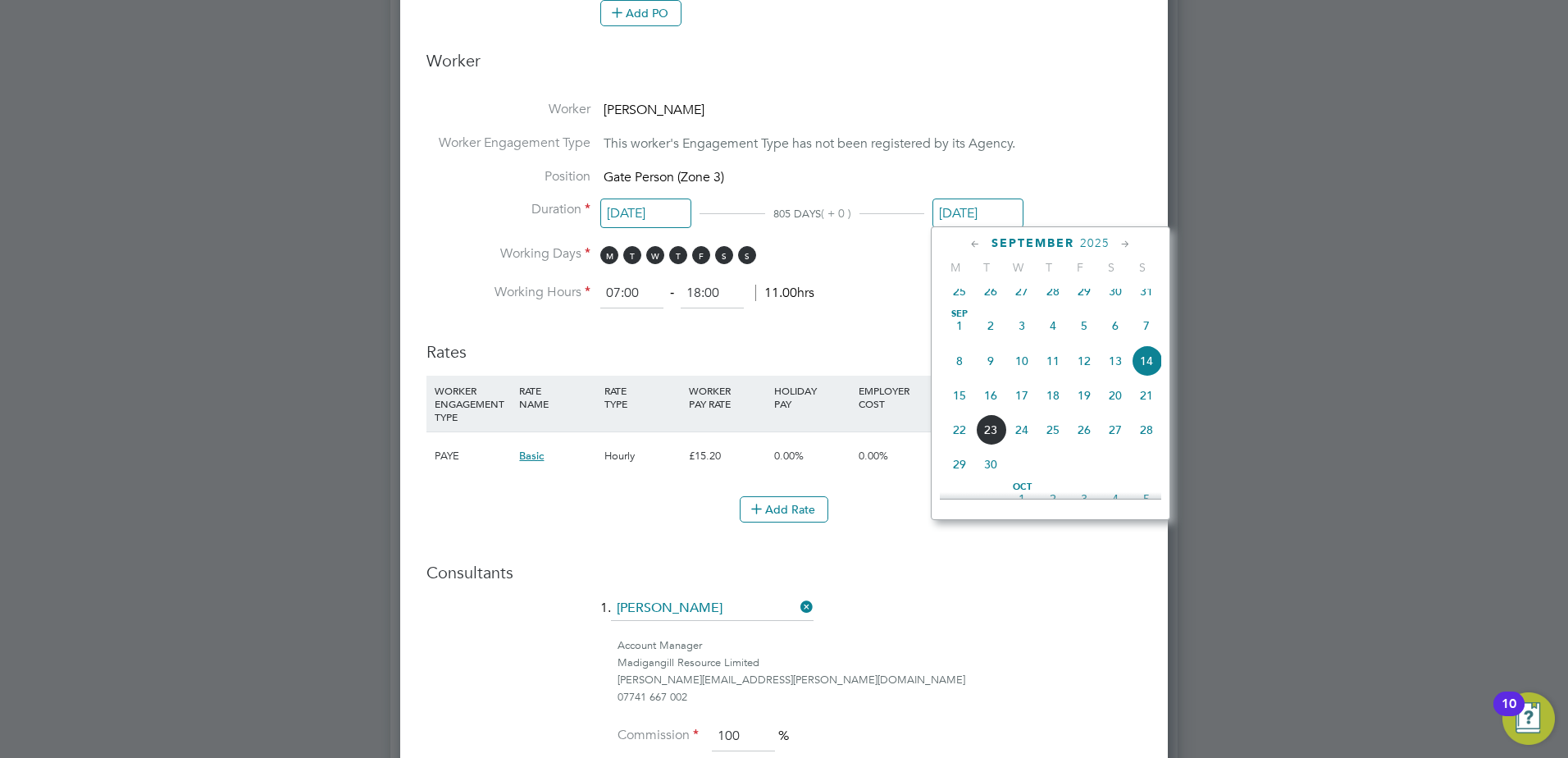
click at [1122, 242] on icon at bounding box center [1126, 245] width 16 height 18
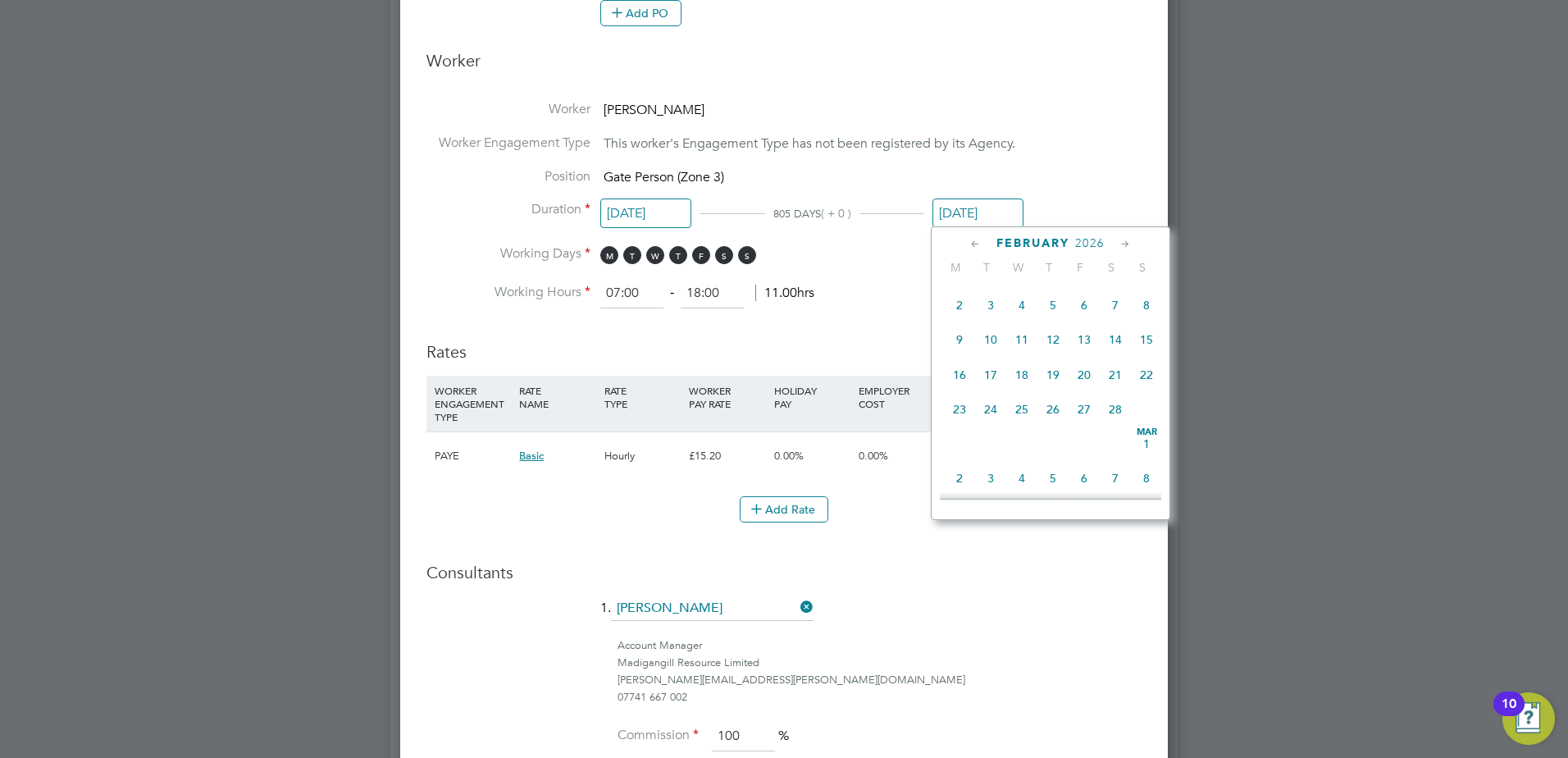
click at [1122, 242] on icon at bounding box center [1126, 245] width 16 height 18
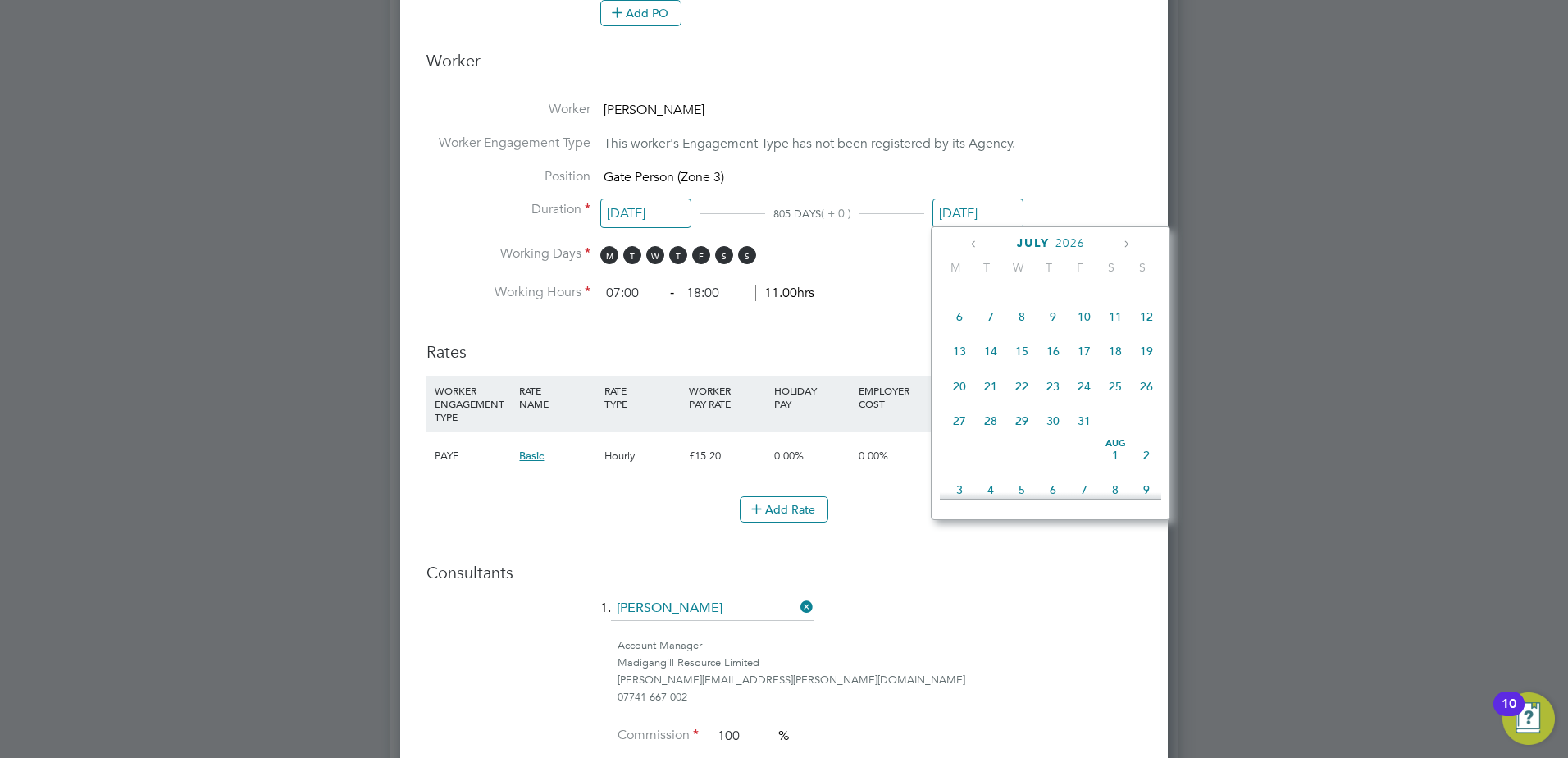
click at [1122, 242] on icon at bounding box center [1126, 245] width 16 height 18
click at [1024, 428] on span "30" at bounding box center [1022, 412] width 31 height 31
type input "30 Sep 2026"
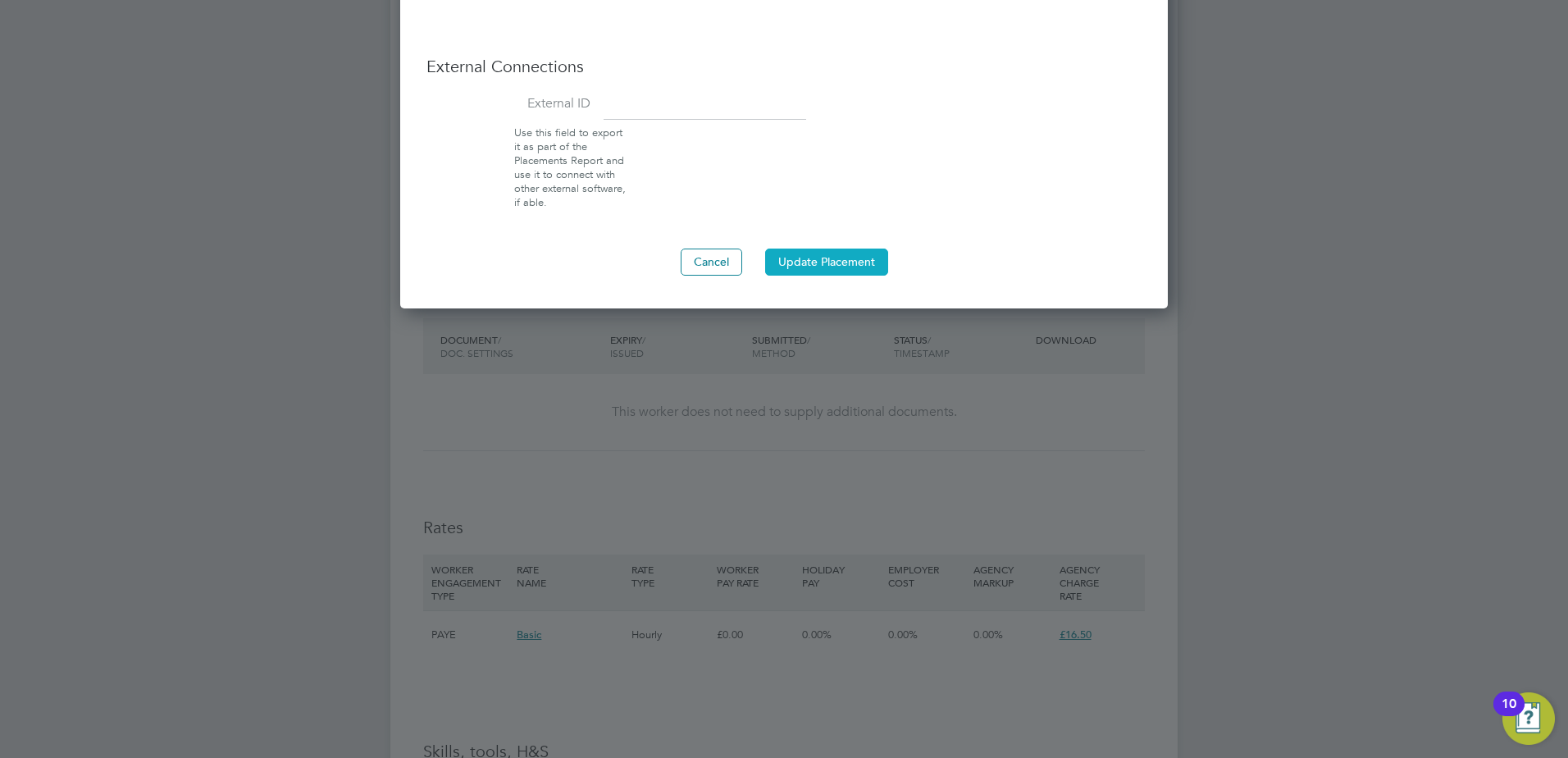
click at [823, 268] on button "Update Placement" at bounding box center [826, 261] width 123 height 26
